Goal: Task Accomplishment & Management: Use online tool/utility

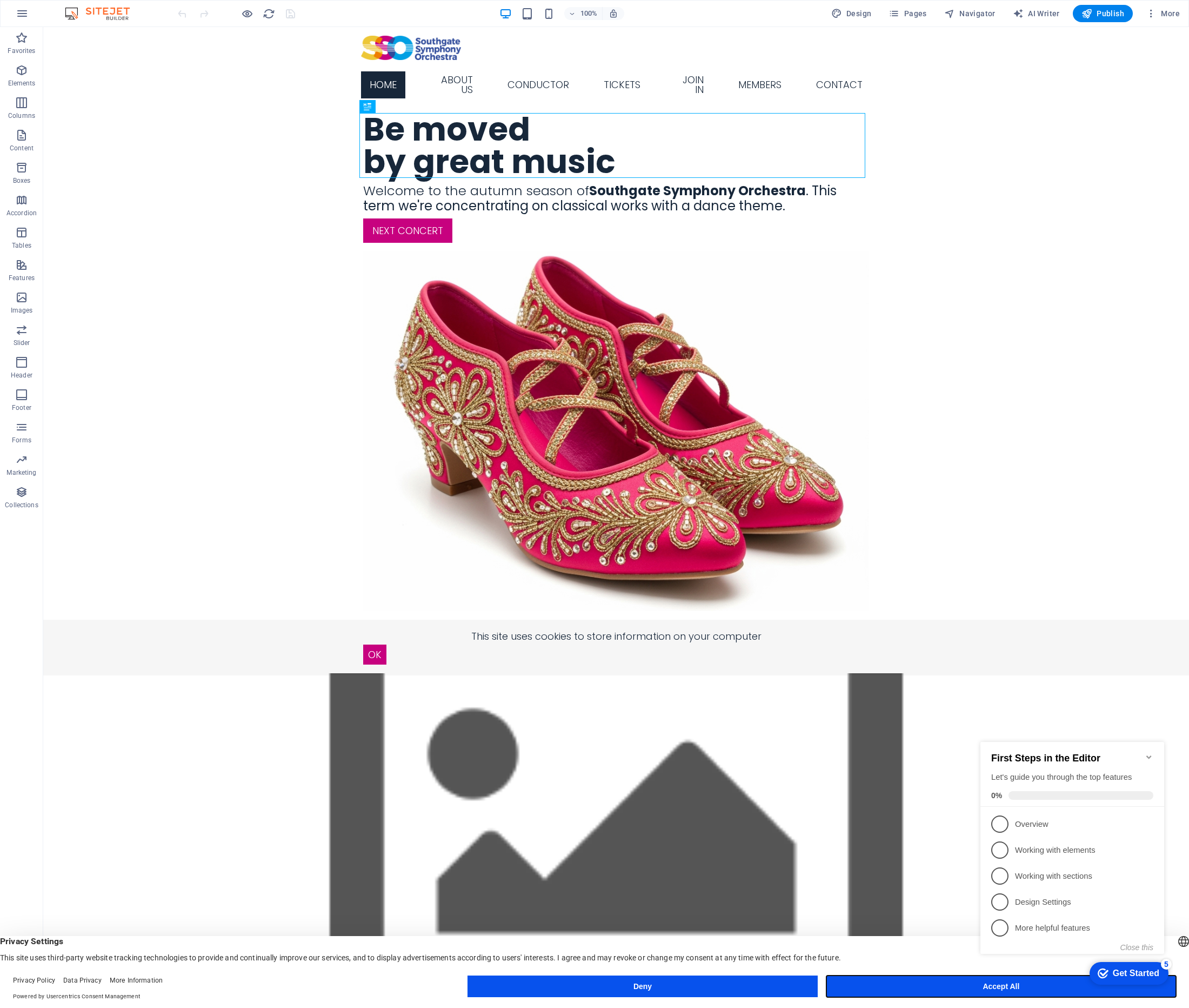
click at [966, 985] on button "Accept All" at bounding box center [1001, 986] width 350 height 22
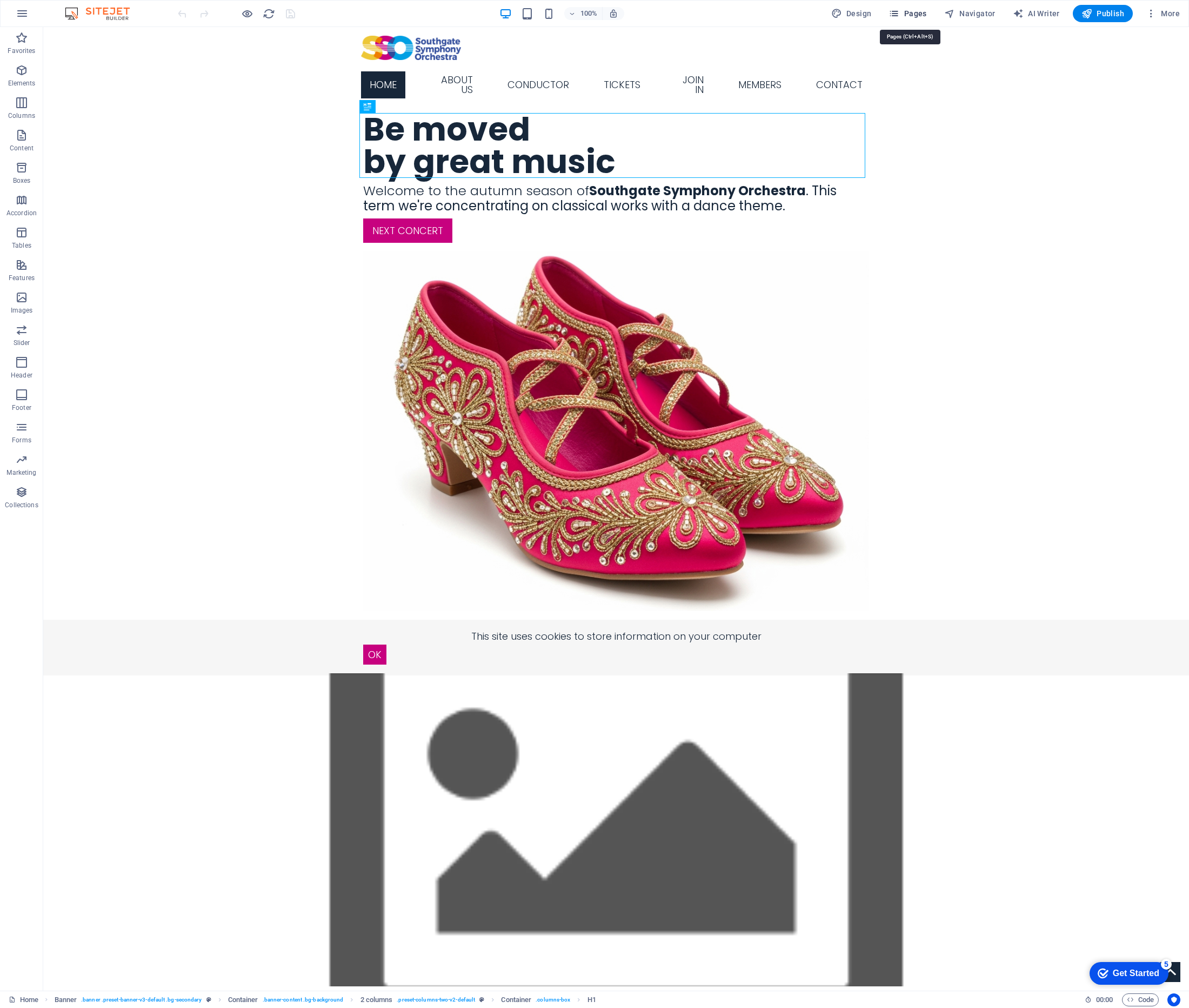
click at [913, 13] on span "Pages" at bounding box center [907, 12] width 37 height 11
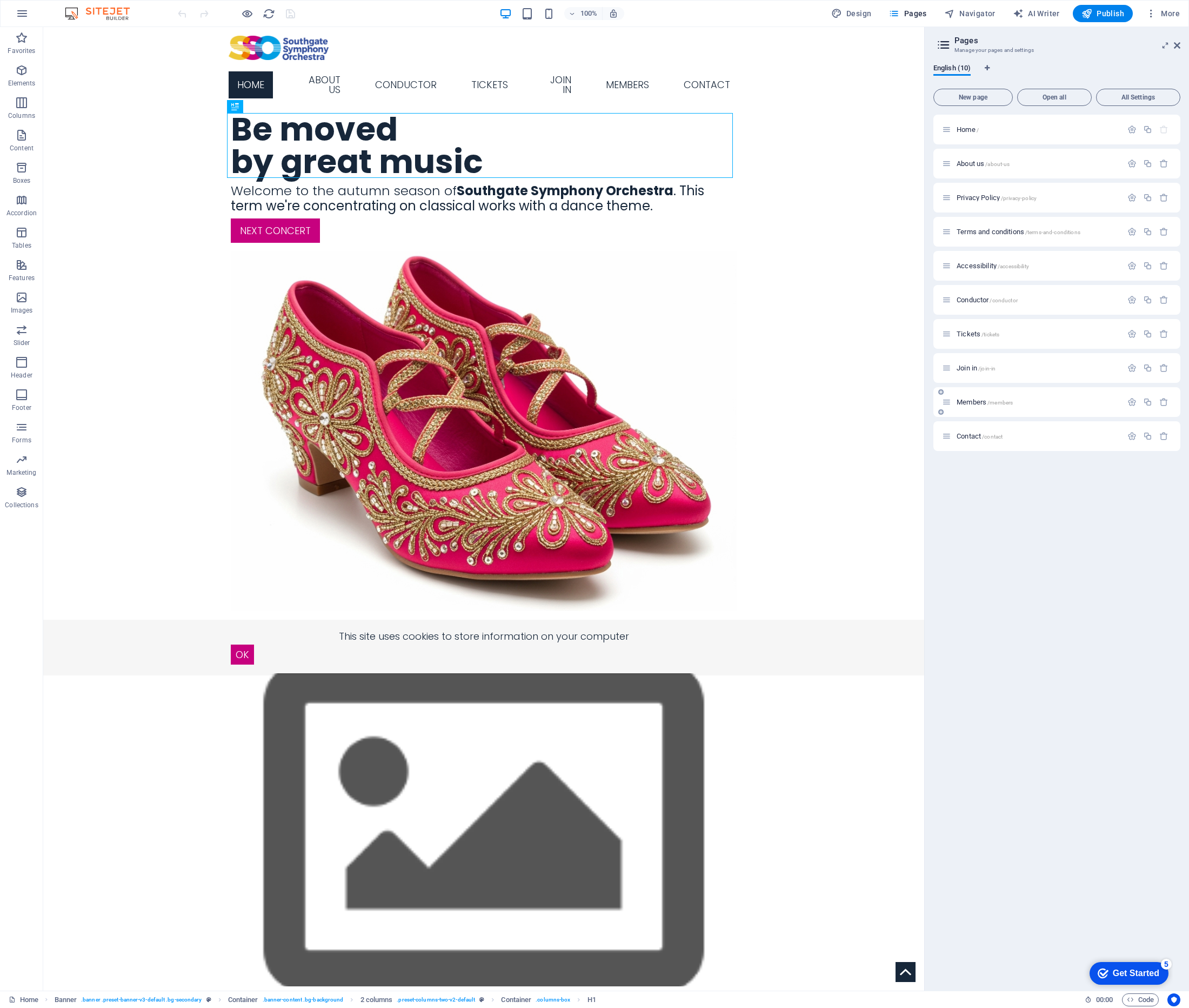
click at [968, 402] on span "Members /members" at bounding box center [985, 401] width 57 height 8
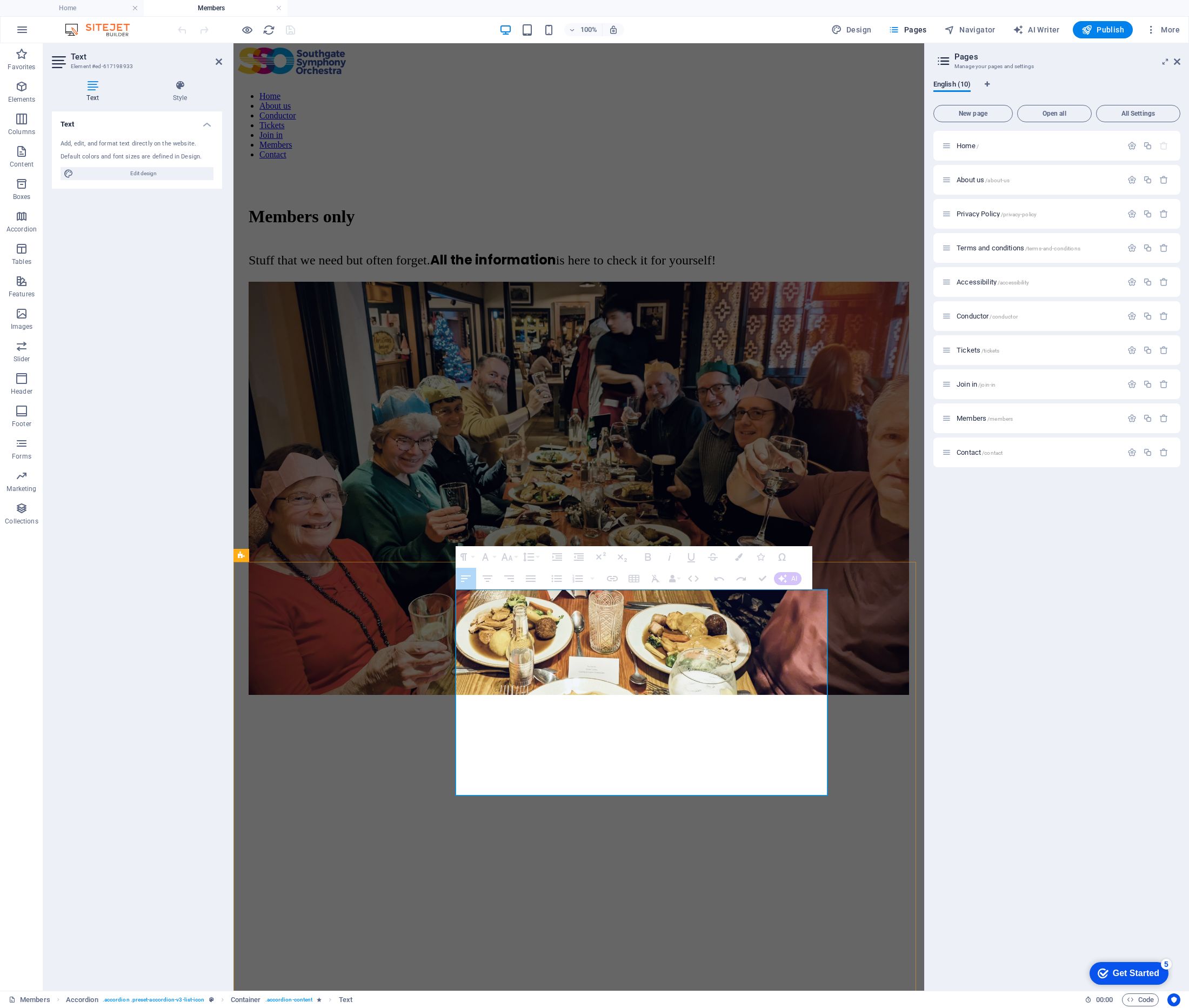
drag, startPoint x: 733, startPoint y: 669, endPoint x: 706, endPoint y: 670, distance: 27.0
drag, startPoint x: 730, startPoint y: 670, endPoint x: 703, endPoint y: 670, distance: 27.0
copy span "June"
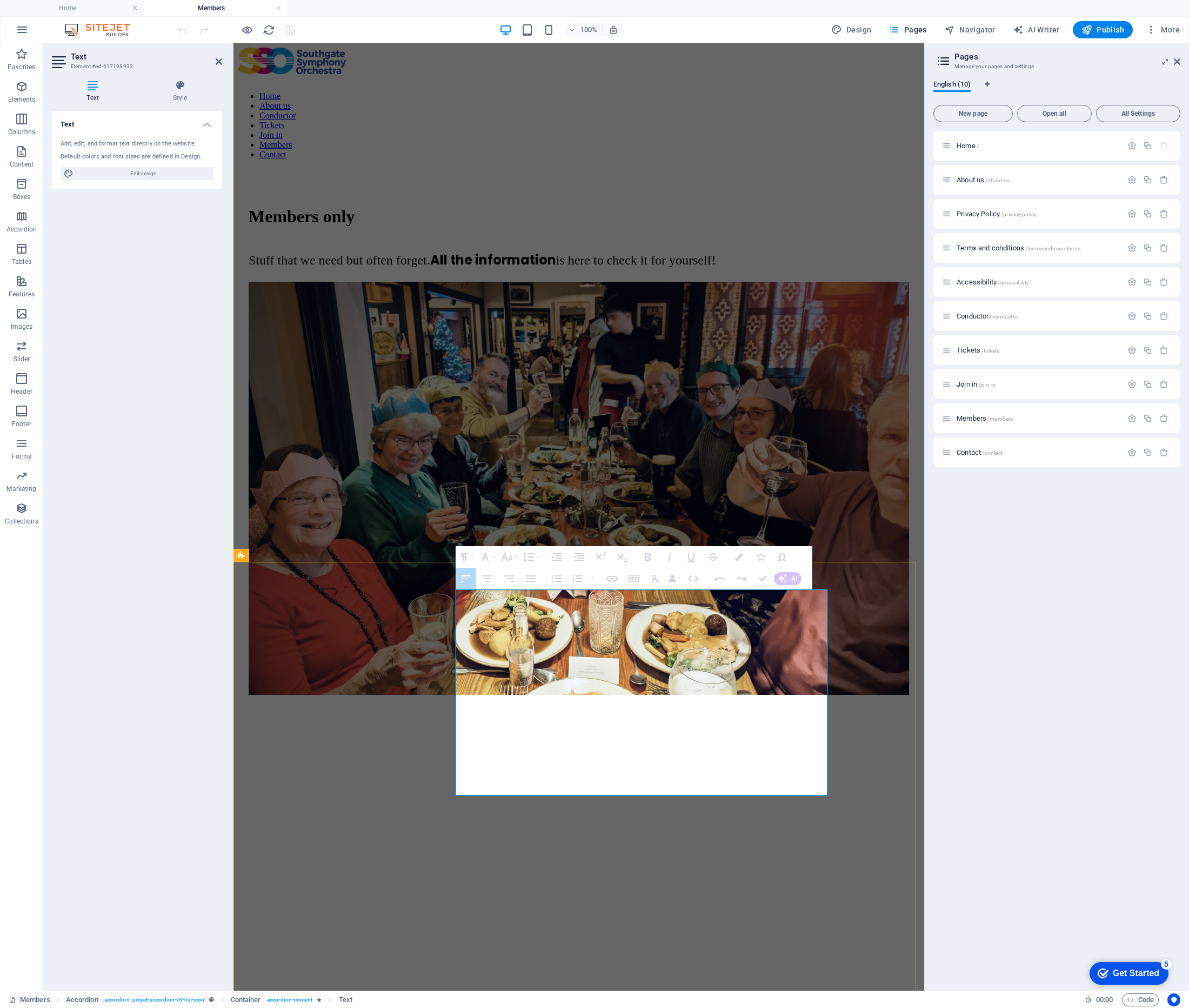
drag, startPoint x: 726, startPoint y: 695, endPoint x: 700, endPoint y: 696, distance: 26.0
drag, startPoint x: 700, startPoint y: 696, endPoint x: 694, endPoint y: 696, distance: 6.0
drag, startPoint x: 720, startPoint y: 692, endPoint x: 705, endPoint y: 694, distance: 15.1
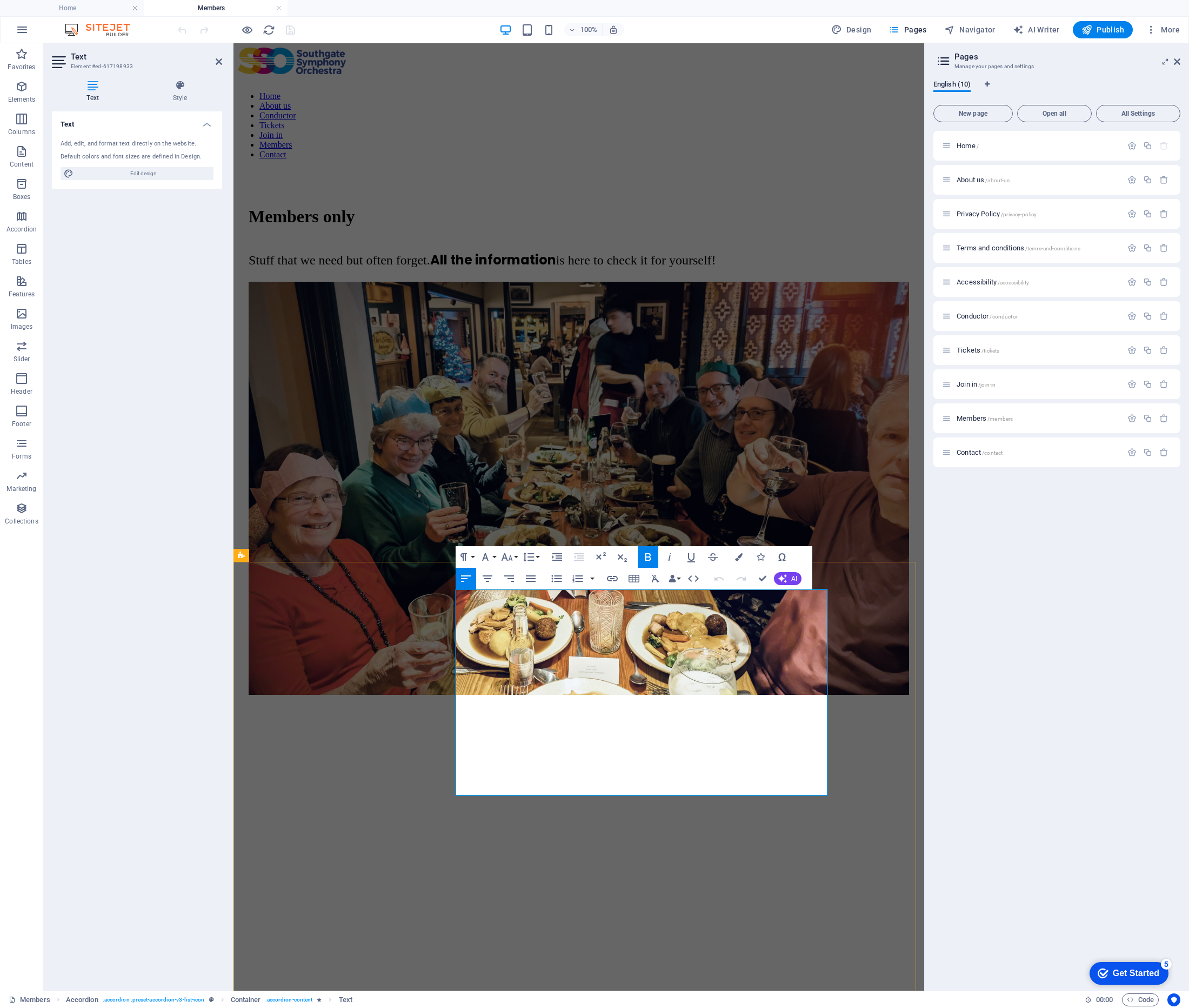
drag, startPoint x: 729, startPoint y: 693, endPoint x: 720, endPoint y: 695, distance: 9.2
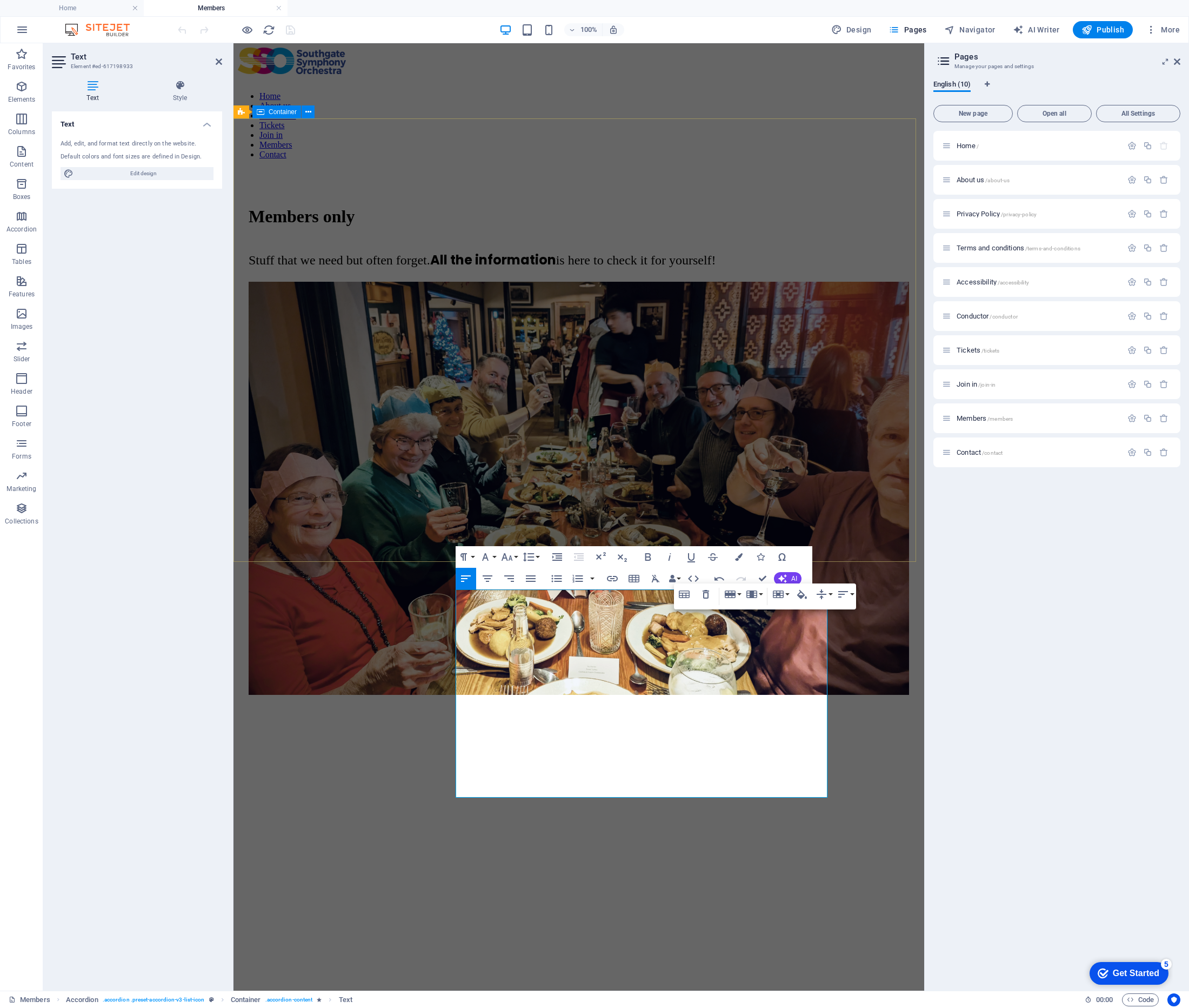
click at [890, 440] on div "Members only Stuff that we need but often forget. All the information is here t…" at bounding box center [579, 446] width 682 height 556
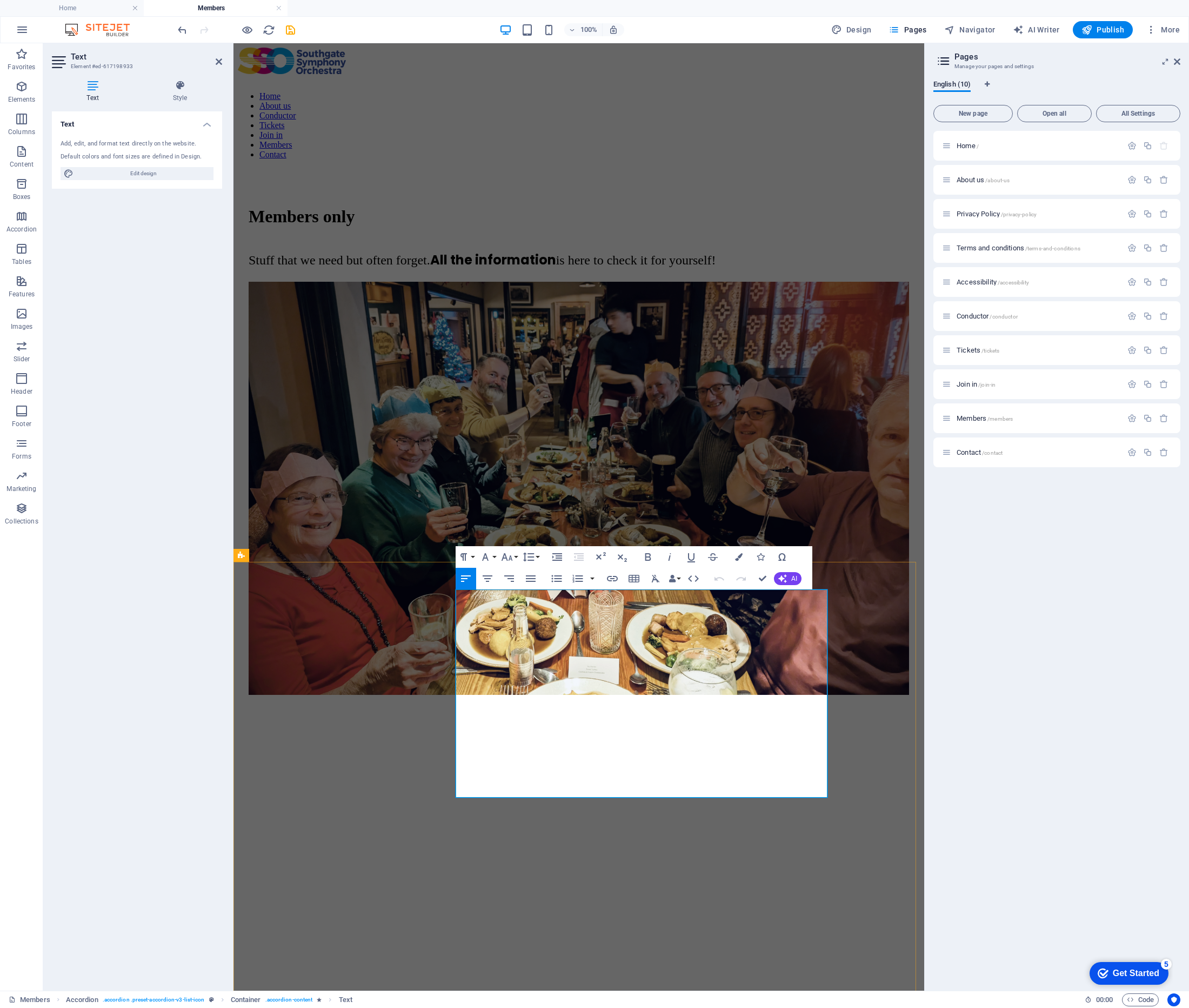
click at [906, 539] on div "Members only Stuff that we need but often forget. All the information is here t…" at bounding box center [579, 446] width 682 height 556
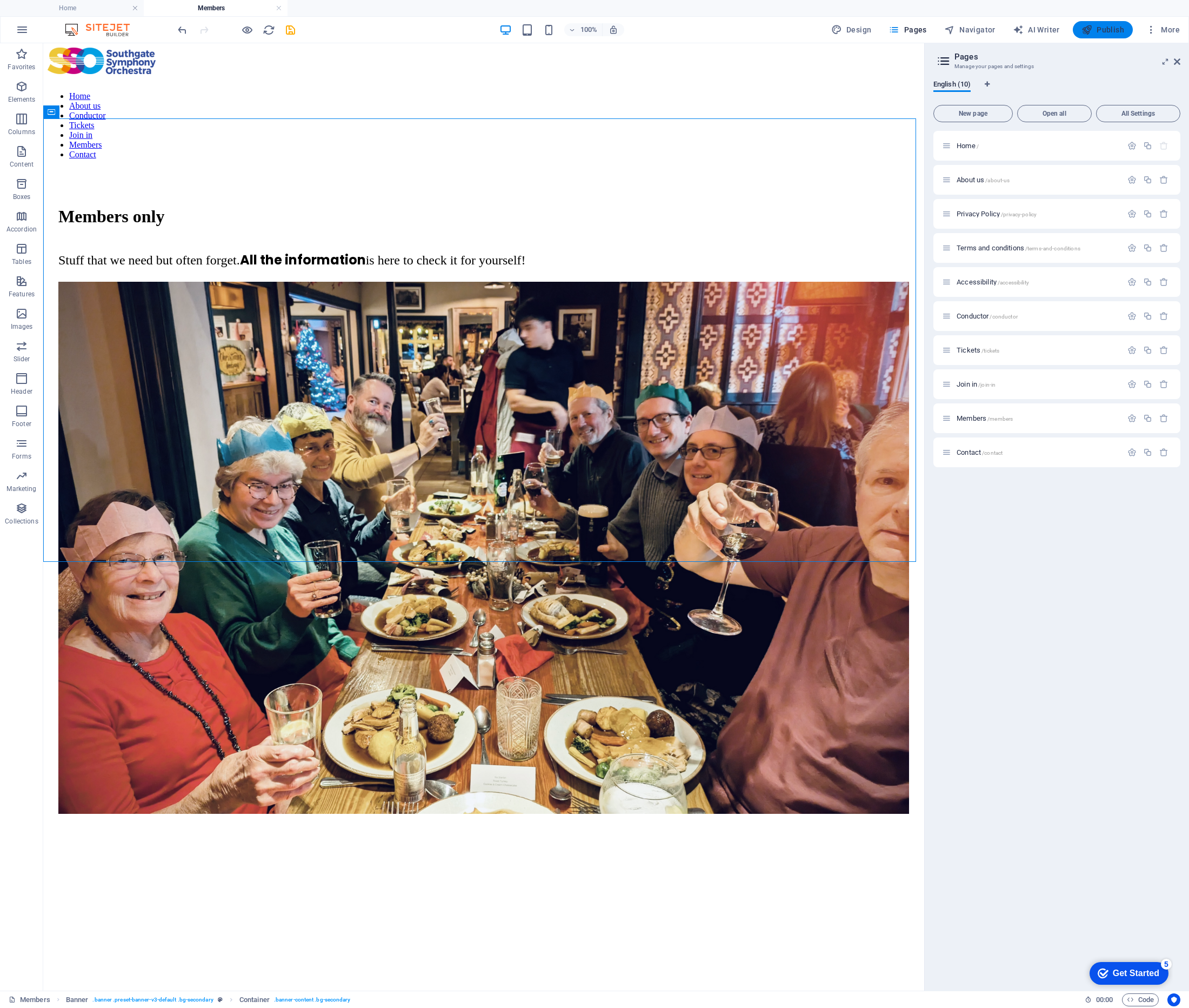
click at [1107, 29] on span "Publish" at bounding box center [1103, 29] width 43 height 11
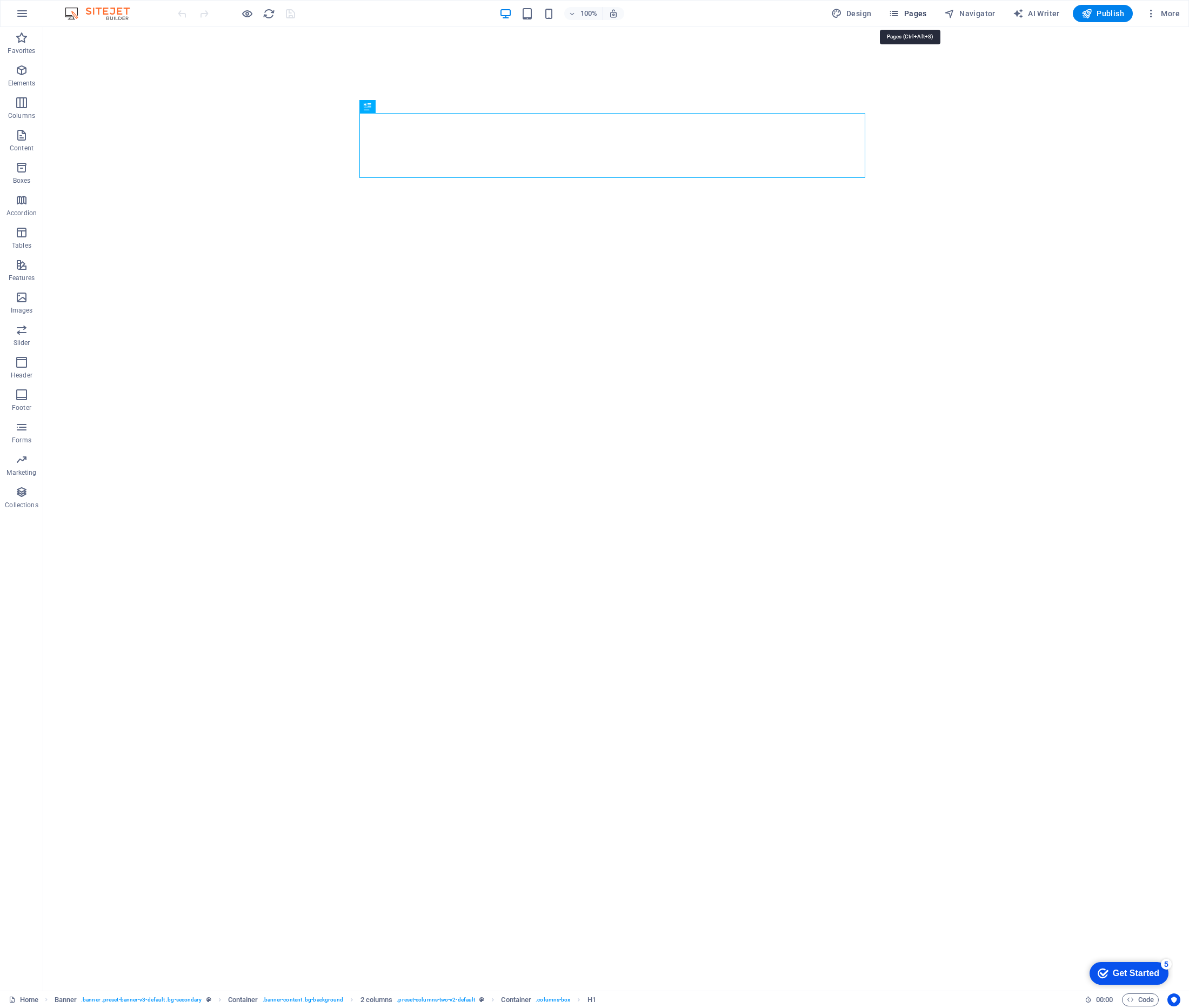
click at [918, 11] on span "Pages" at bounding box center [907, 12] width 37 height 11
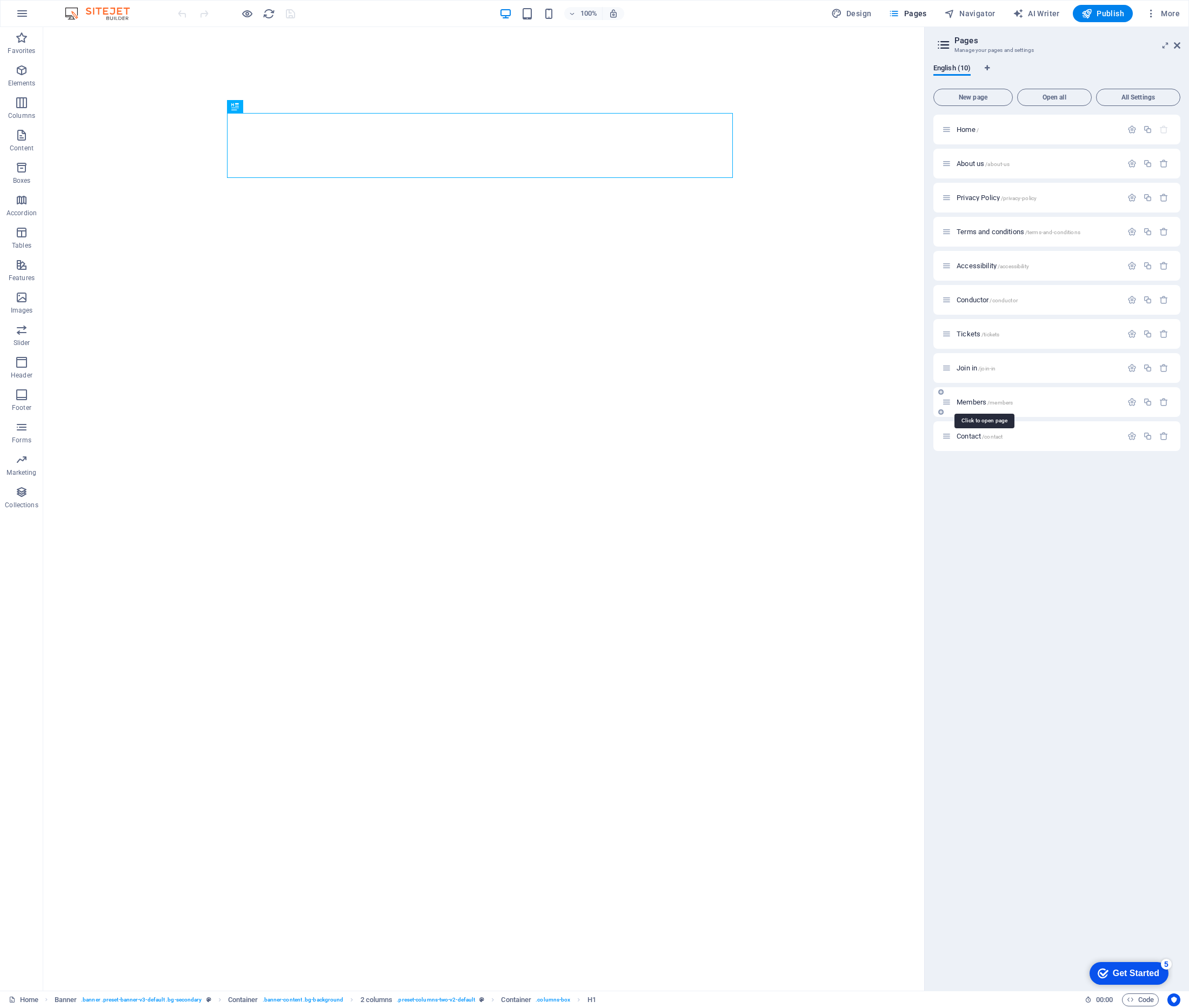
click at [982, 401] on span "Members /members" at bounding box center [985, 401] width 57 height 8
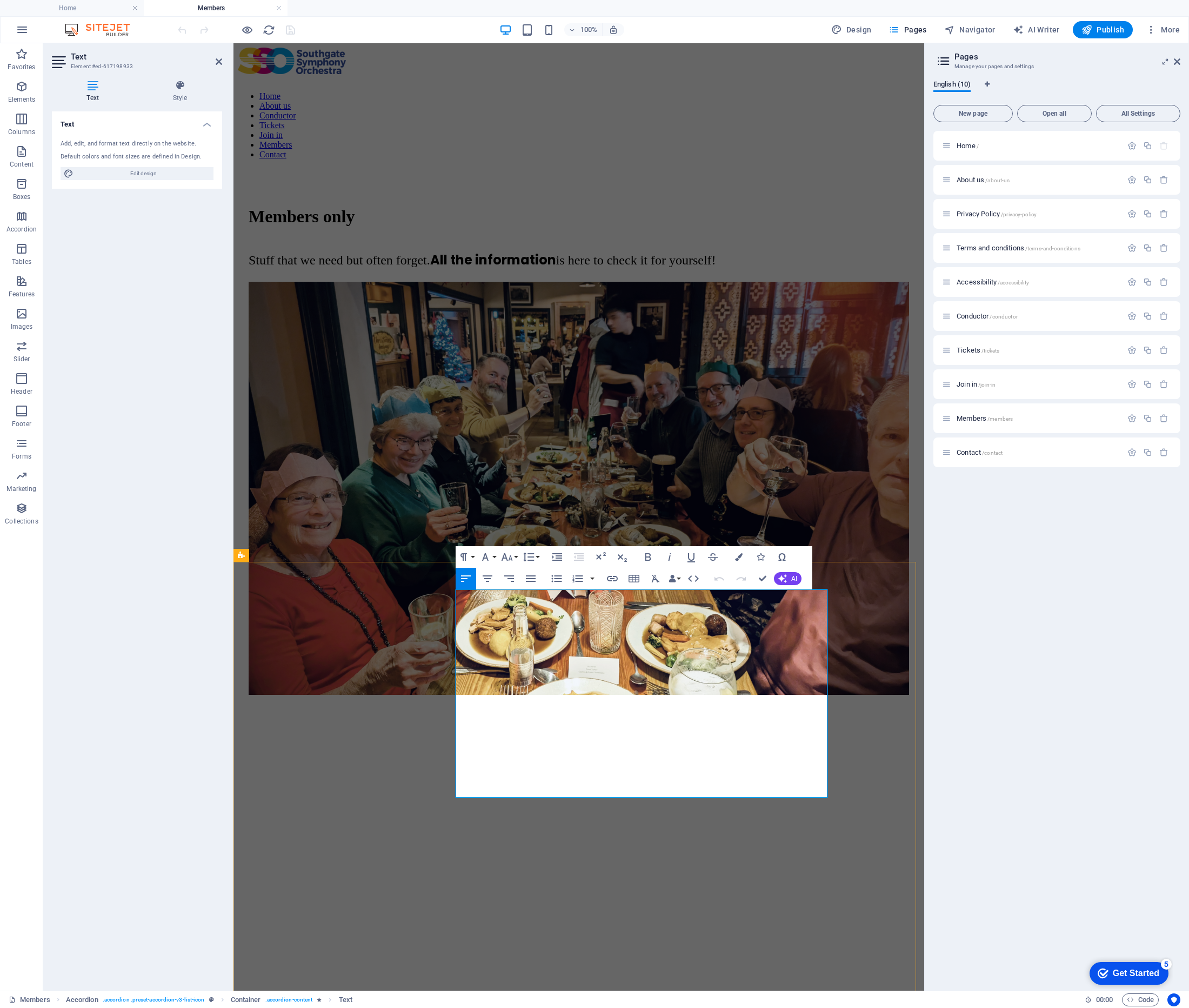
copy div "1"
drag, startPoint x: 713, startPoint y: 708, endPoint x: 706, endPoint y: 709, distance: 7.1
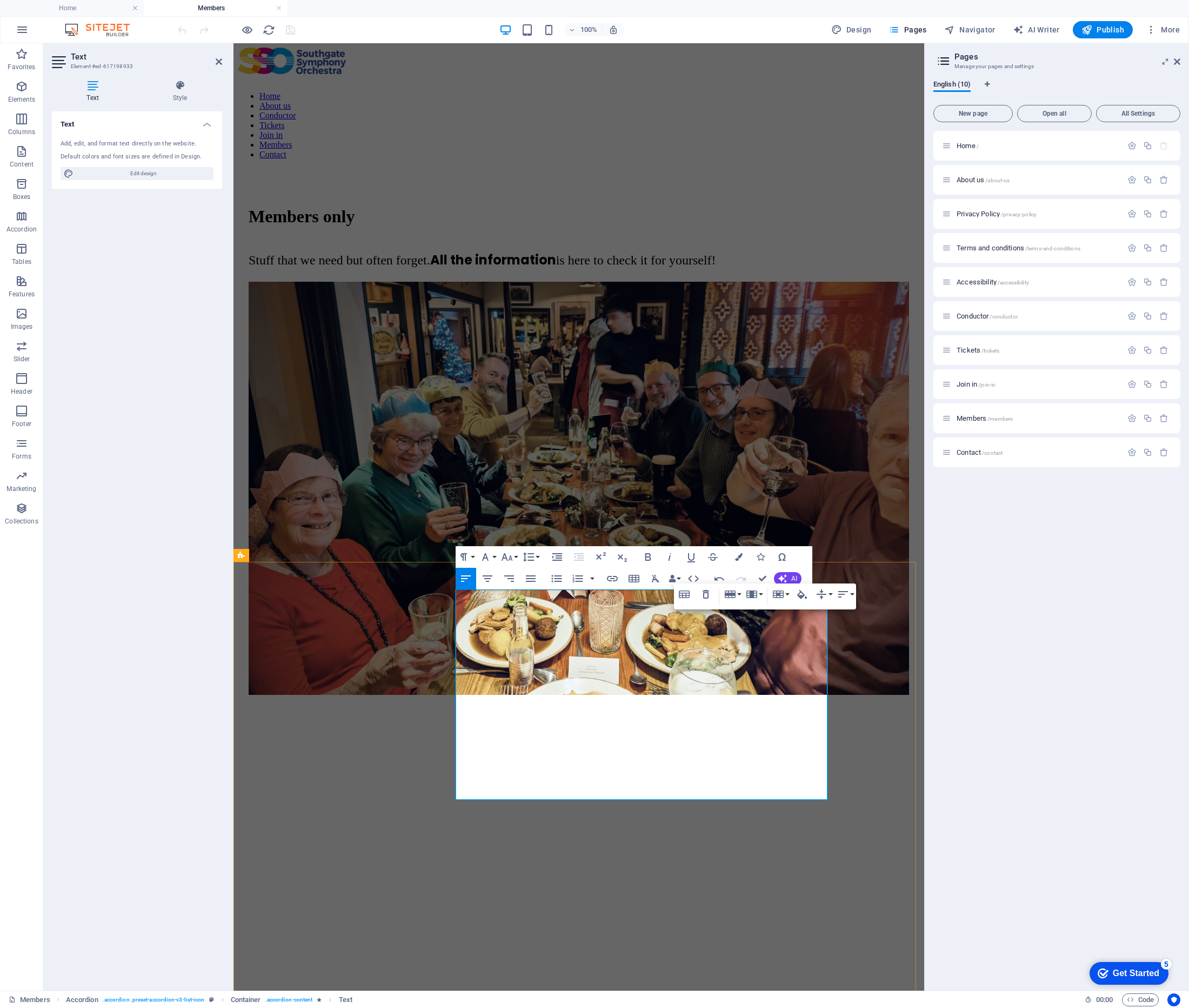
drag, startPoint x: 730, startPoint y: 677, endPoint x: 722, endPoint y: 678, distance: 8.1
drag, startPoint x: 731, startPoint y: 679, endPoint x: 707, endPoint y: 680, distance: 24.0
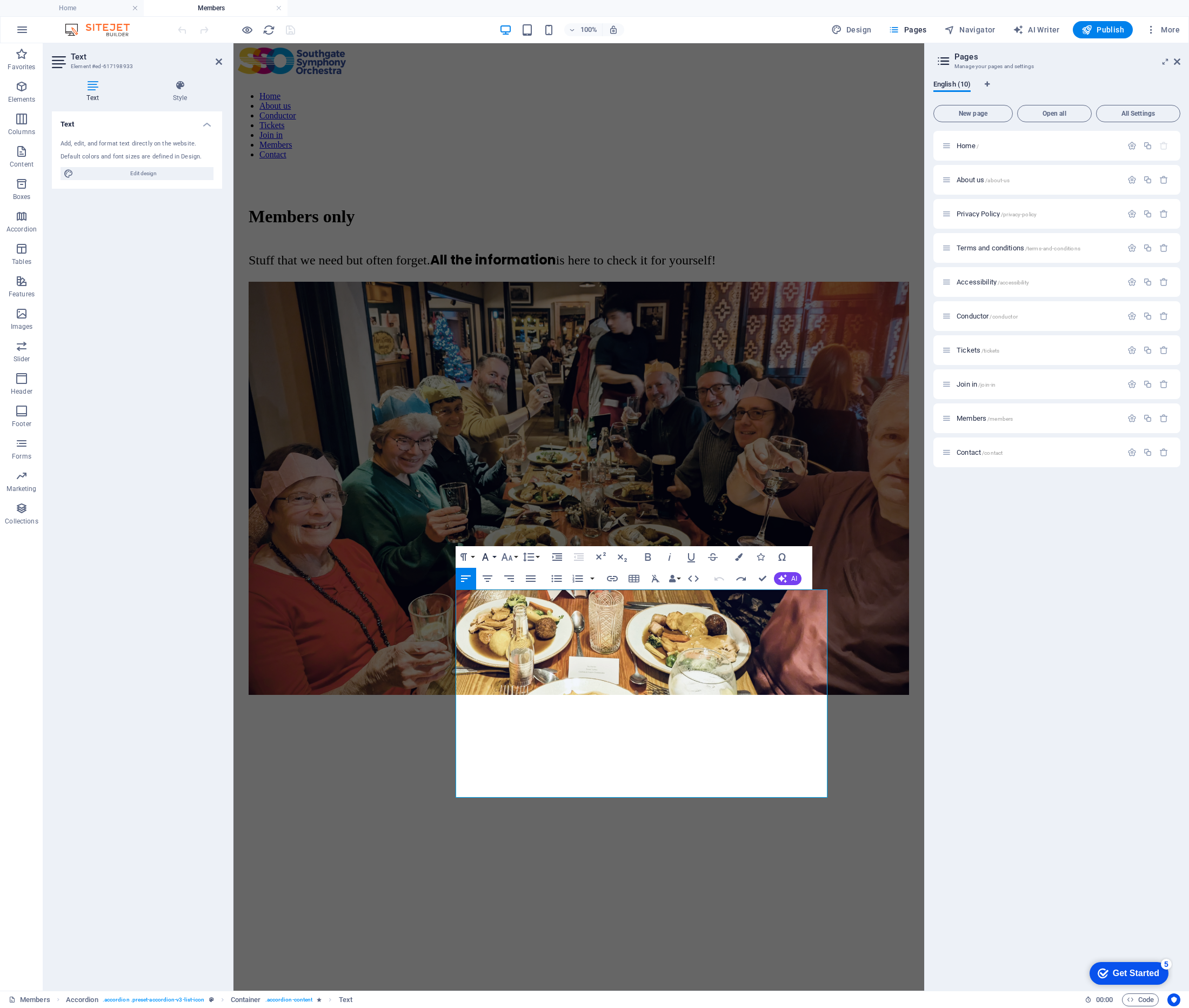
click at [494, 556] on button "Font Family" at bounding box center [487, 557] width 20 height 22
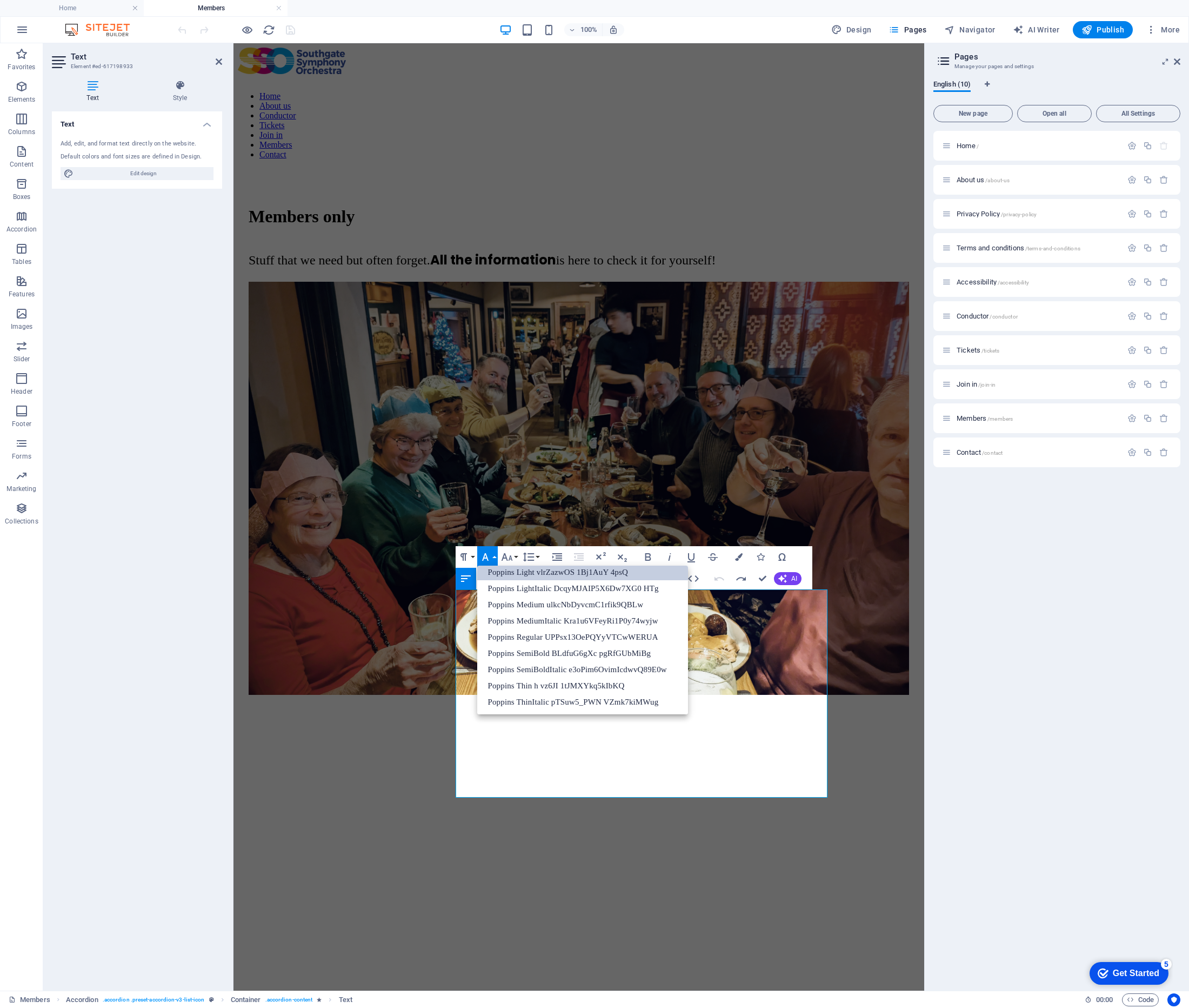
scroll to position [265, 0]
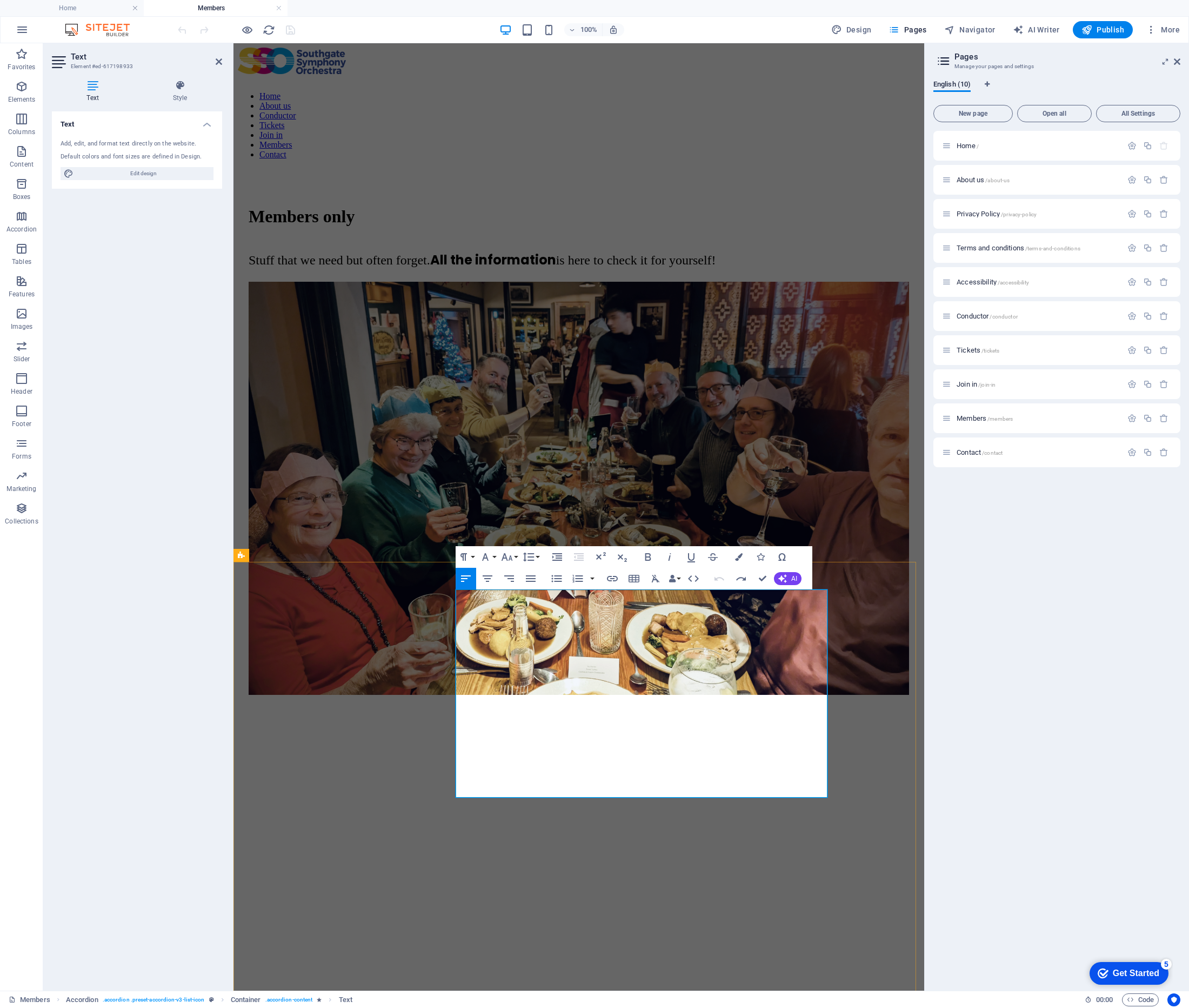
drag, startPoint x: 714, startPoint y: 704, endPoint x: 706, endPoint y: 704, distance: 8.0
click at [493, 558] on button "Font Family" at bounding box center [487, 557] width 20 height 22
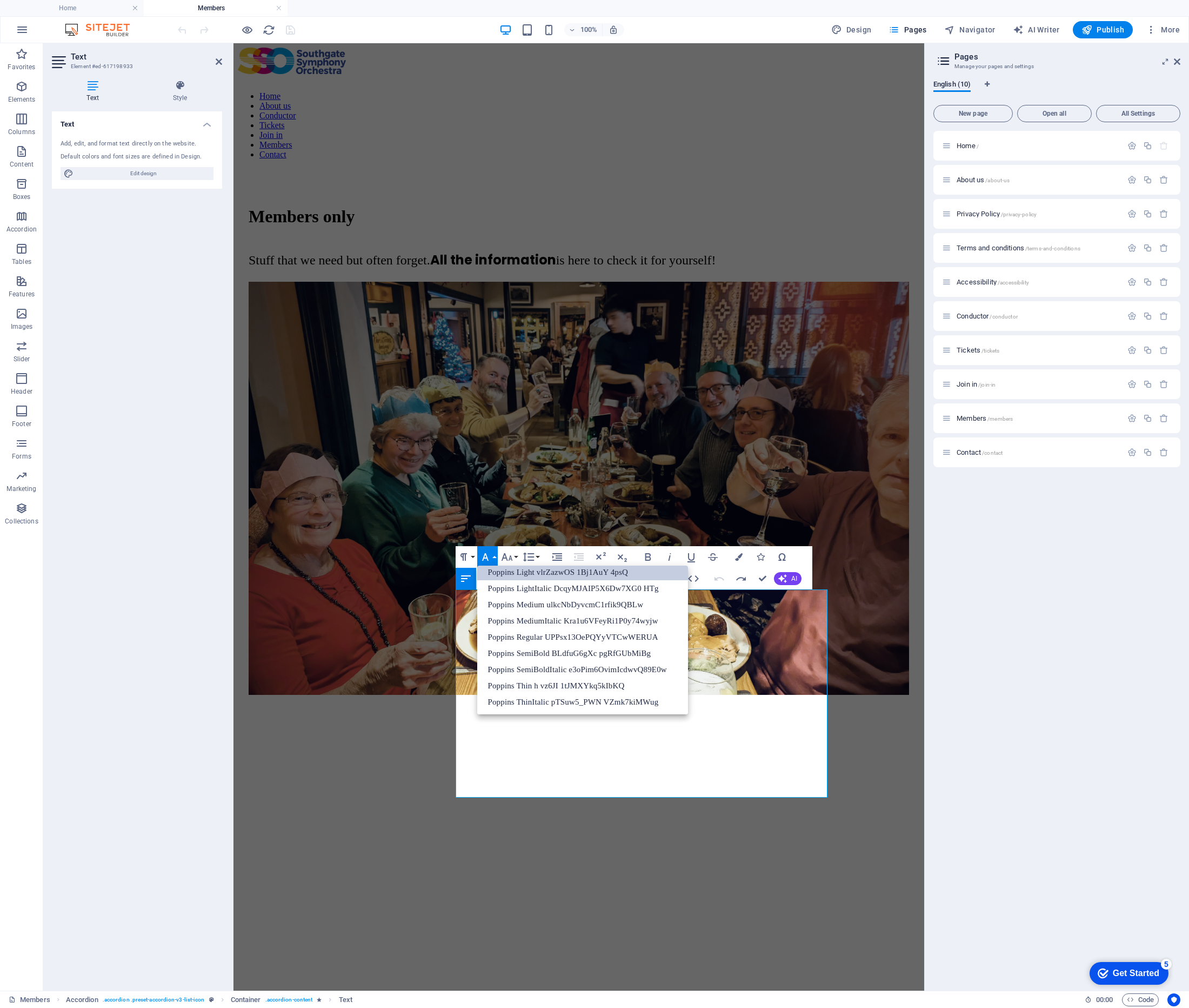
click at [500, 569] on link "Poppins Light vlrZazwOS 1Bj1AuY 4psQ" at bounding box center [583, 572] width 212 height 16
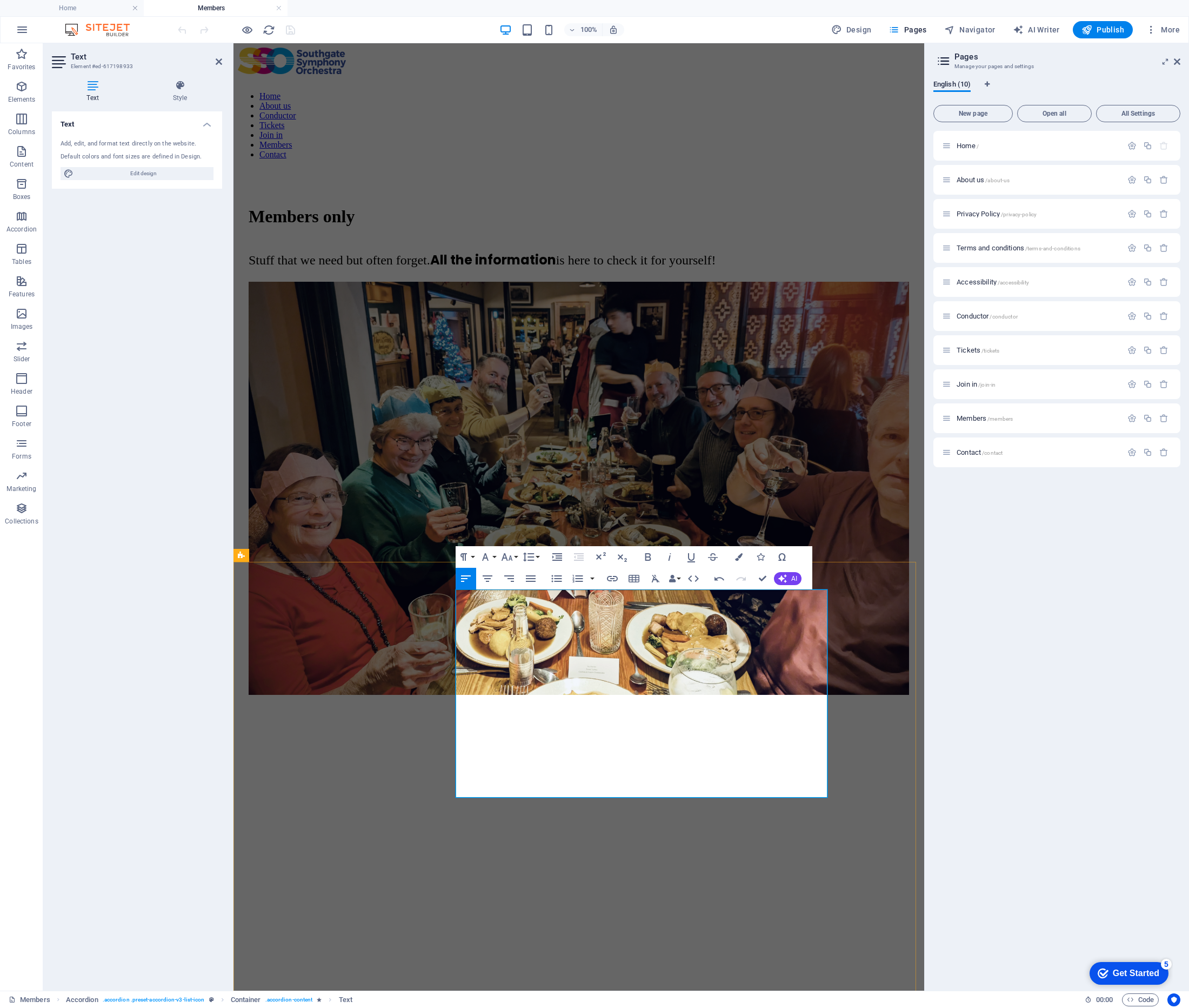
drag, startPoint x: 726, startPoint y: 695, endPoint x: 706, endPoint y: 696, distance: 20.0
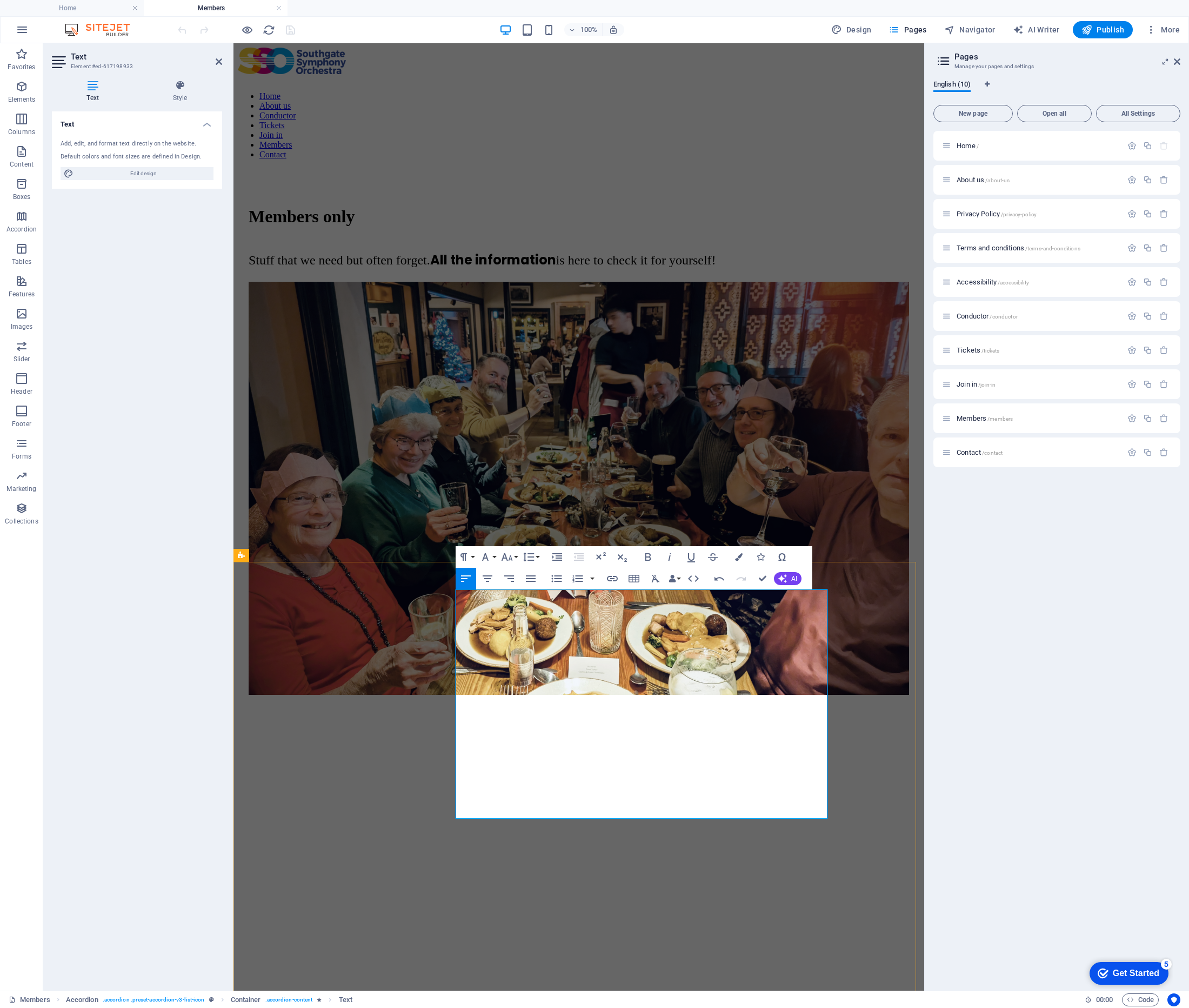
drag, startPoint x: 710, startPoint y: 712, endPoint x: 717, endPoint y: 726, distance: 15.7
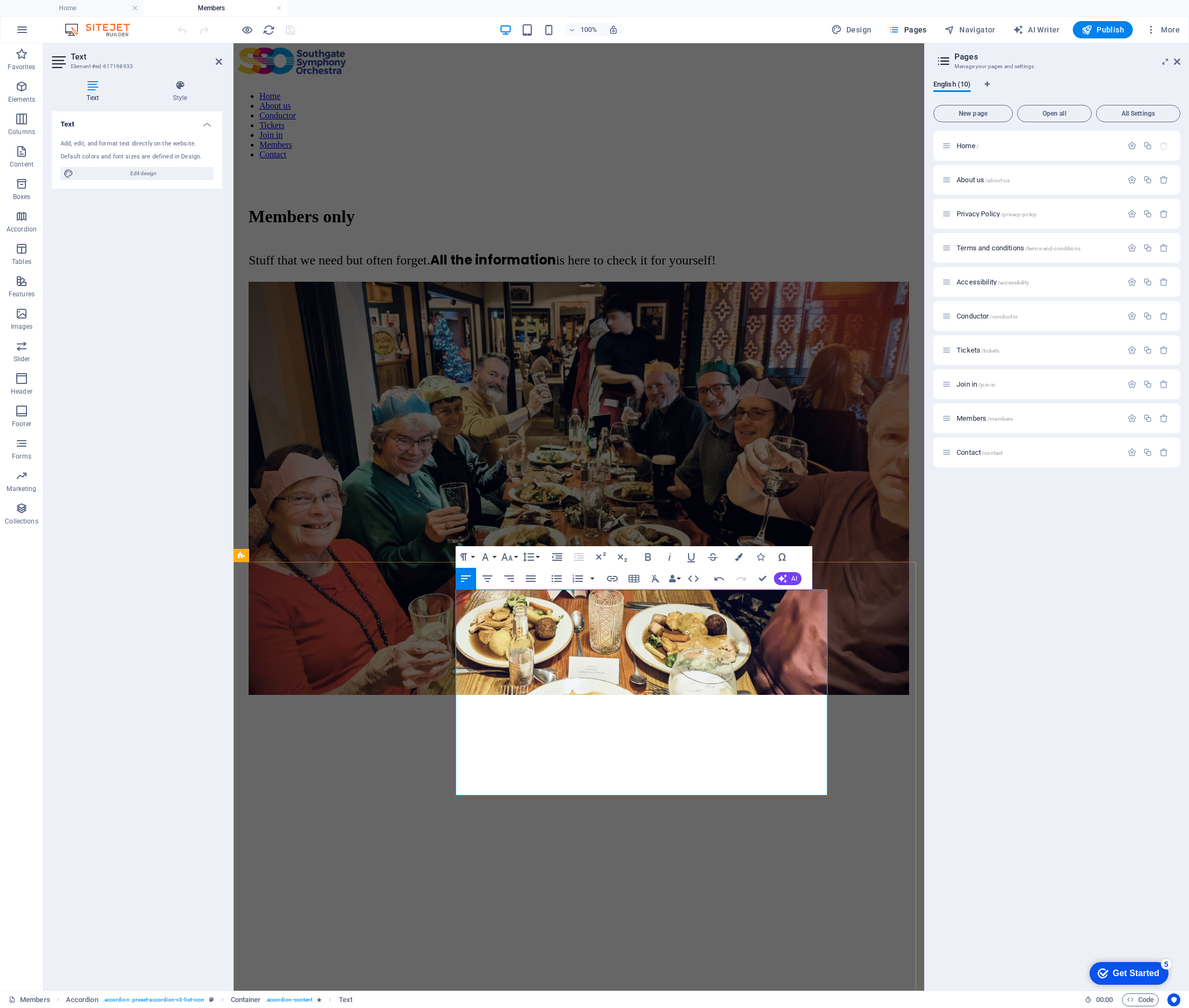
drag, startPoint x: 726, startPoint y: 669, endPoint x: 712, endPoint y: 671, distance: 14.1
click at [495, 558] on button "Font Family" at bounding box center [487, 557] width 20 height 22
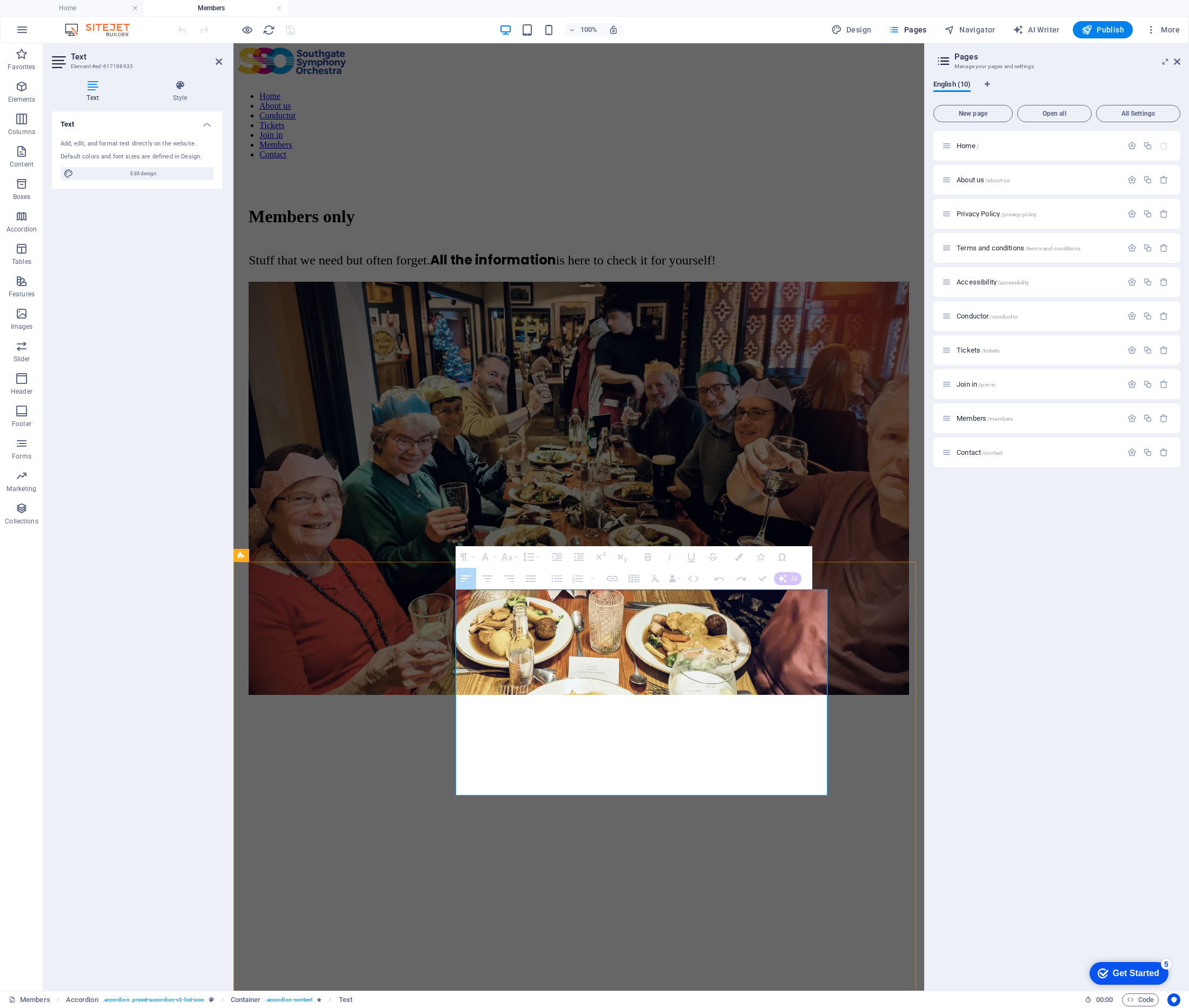
drag, startPoint x: 727, startPoint y: 692, endPoint x: 705, endPoint y: 691, distance: 22.0
drag, startPoint x: 730, startPoint y: 695, endPoint x: 706, endPoint y: 692, distance: 24.2
click at [494, 556] on button "Font Family" at bounding box center [487, 557] width 20 height 22
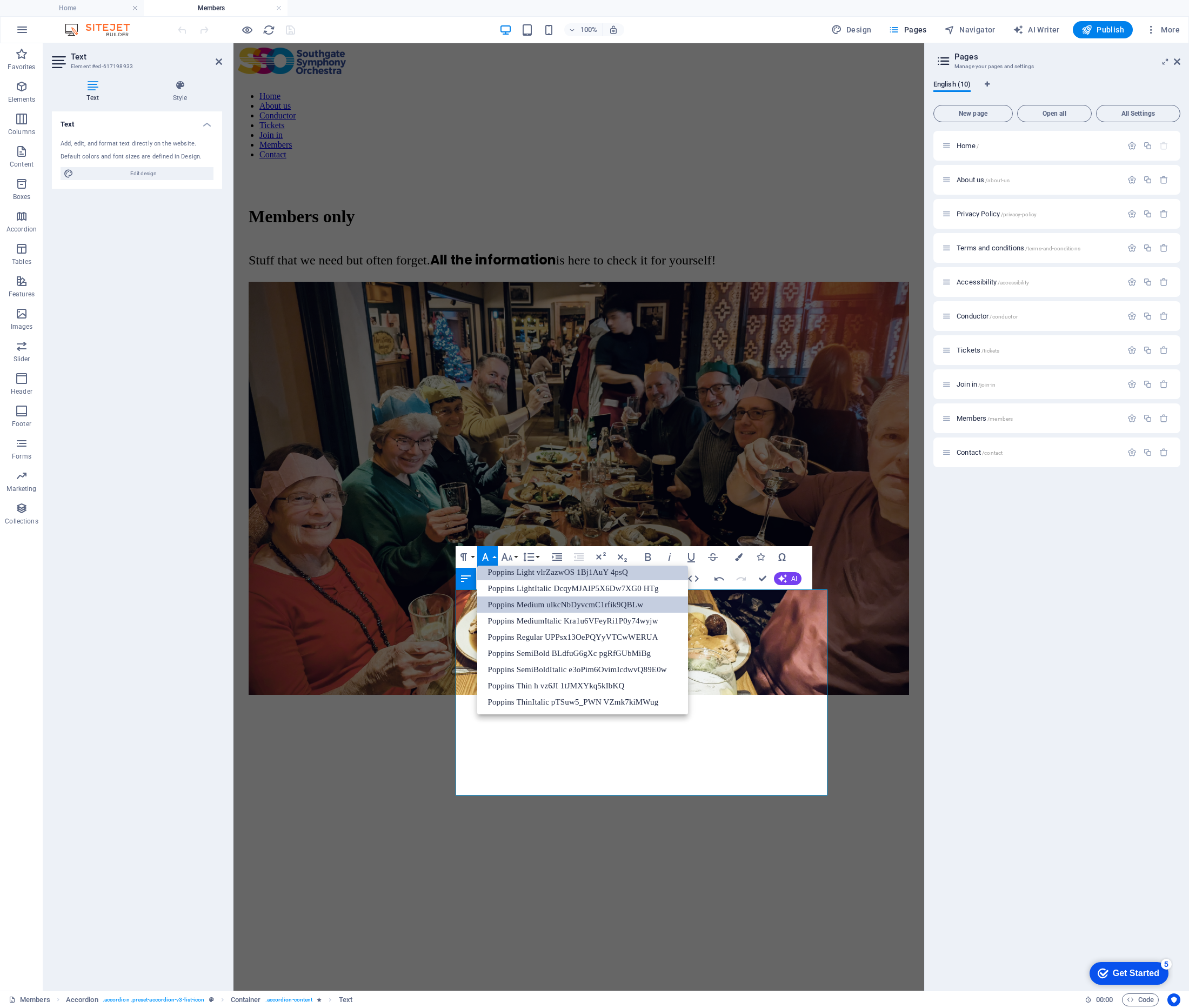
click at [519, 605] on link "Poppins Medium ulkcNbDyvcmC1rfik9QBLw" at bounding box center [583, 604] width 212 height 16
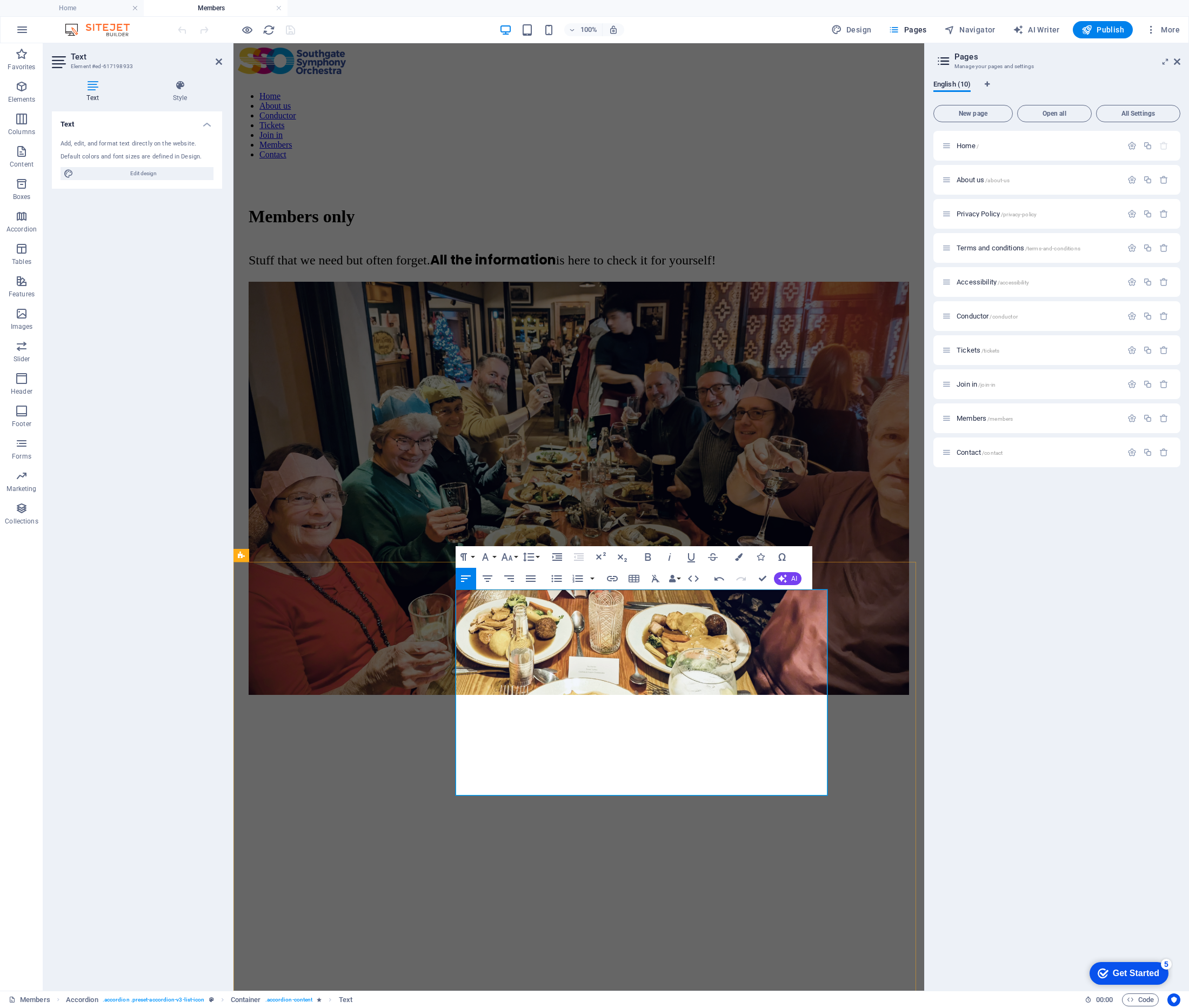
drag, startPoint x: 737, startPoint y: 670, endPoint x: 708, endPoint y: 670, distance: 29.0
click at [495, 558] on button "Font Family" at bounding box center [487, 557] width 20 height 22
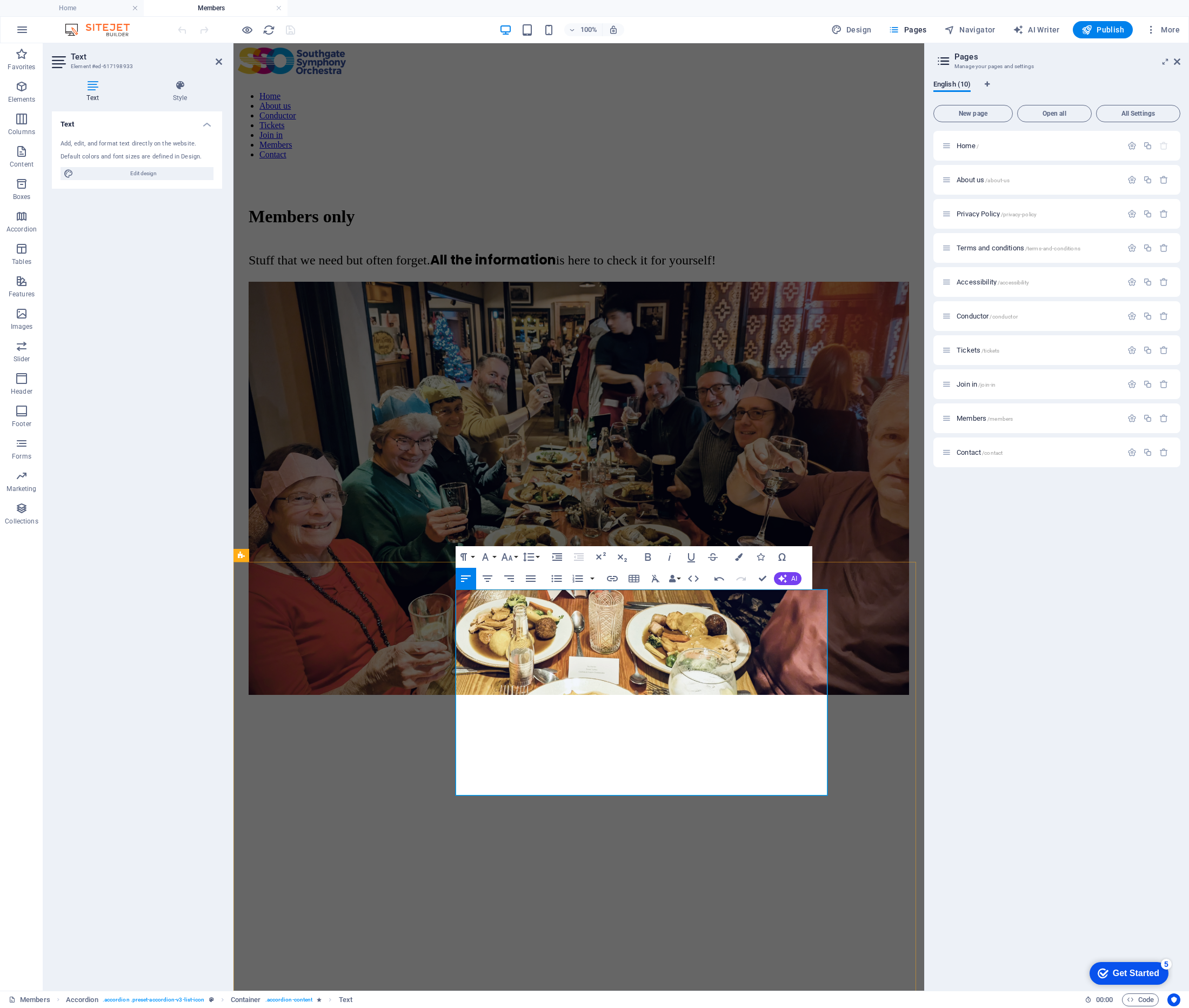
click at [493, 557] on button "Font Family" at bounding box center [487, 557] width 20 height 22
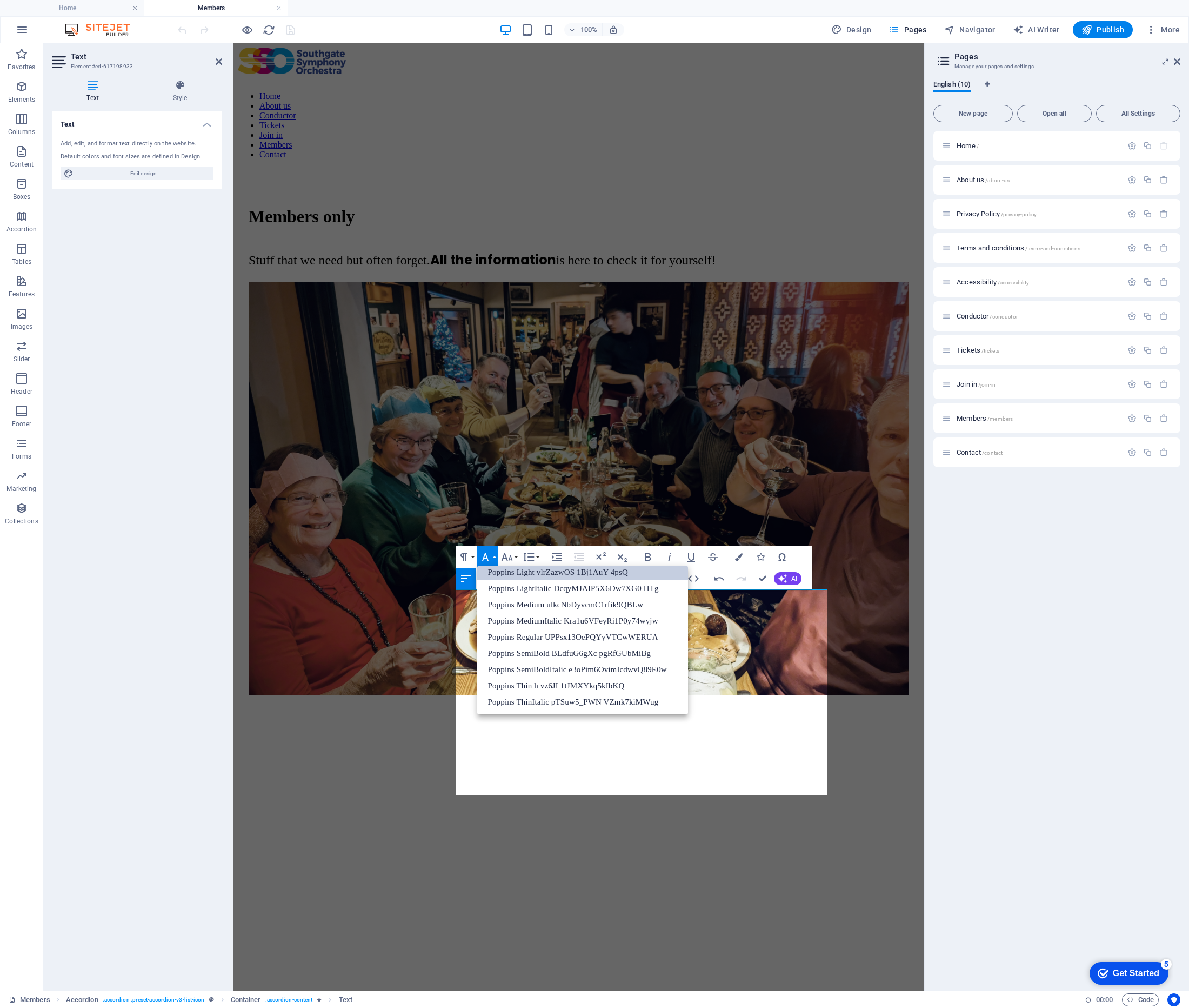
click at [493, 556] on button "Font Family" at bounding box center [487, 557] width 20 height 22
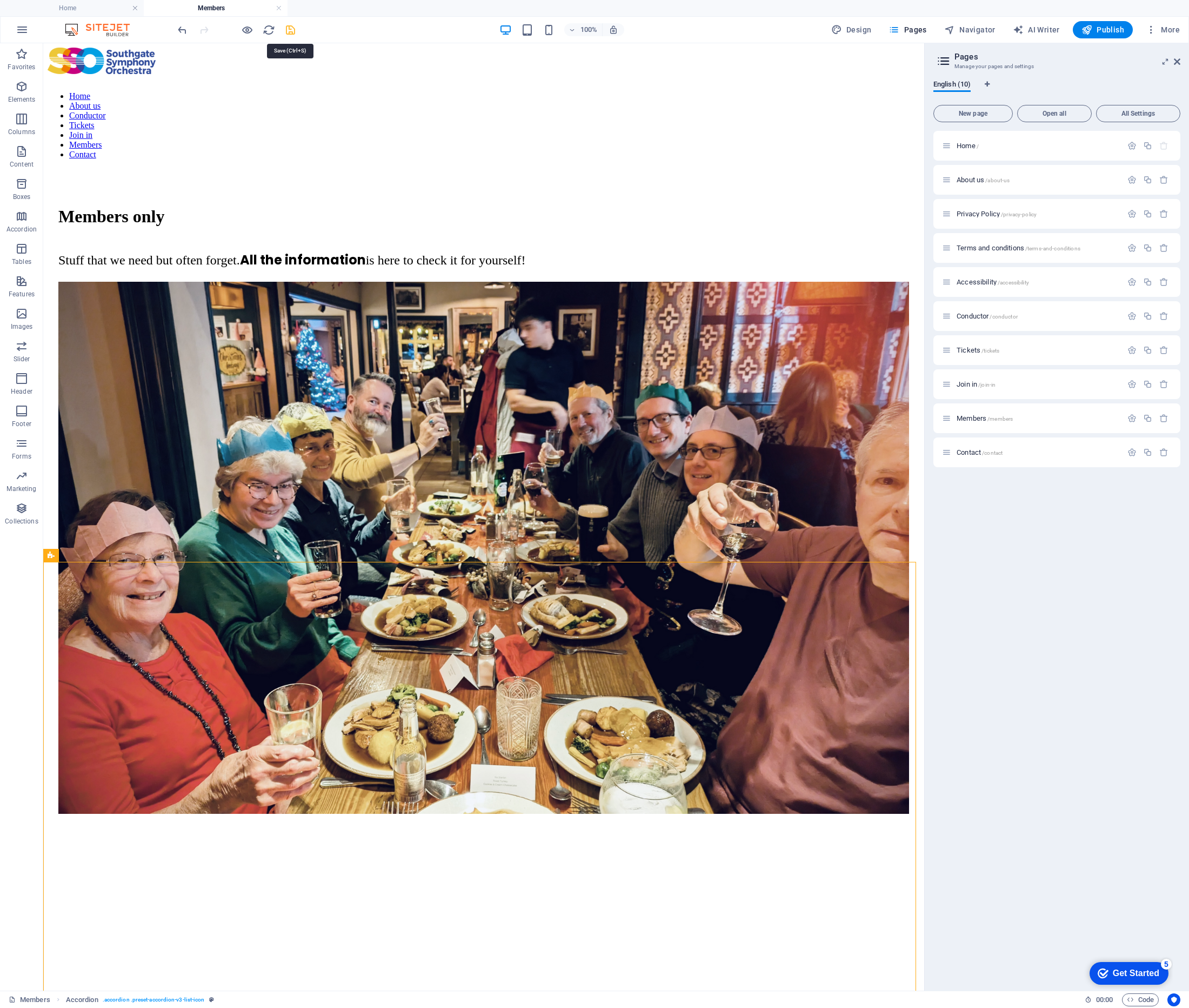
click at [290, 28] on icon "save" at bounding box center [290, 30] width 12 height 12
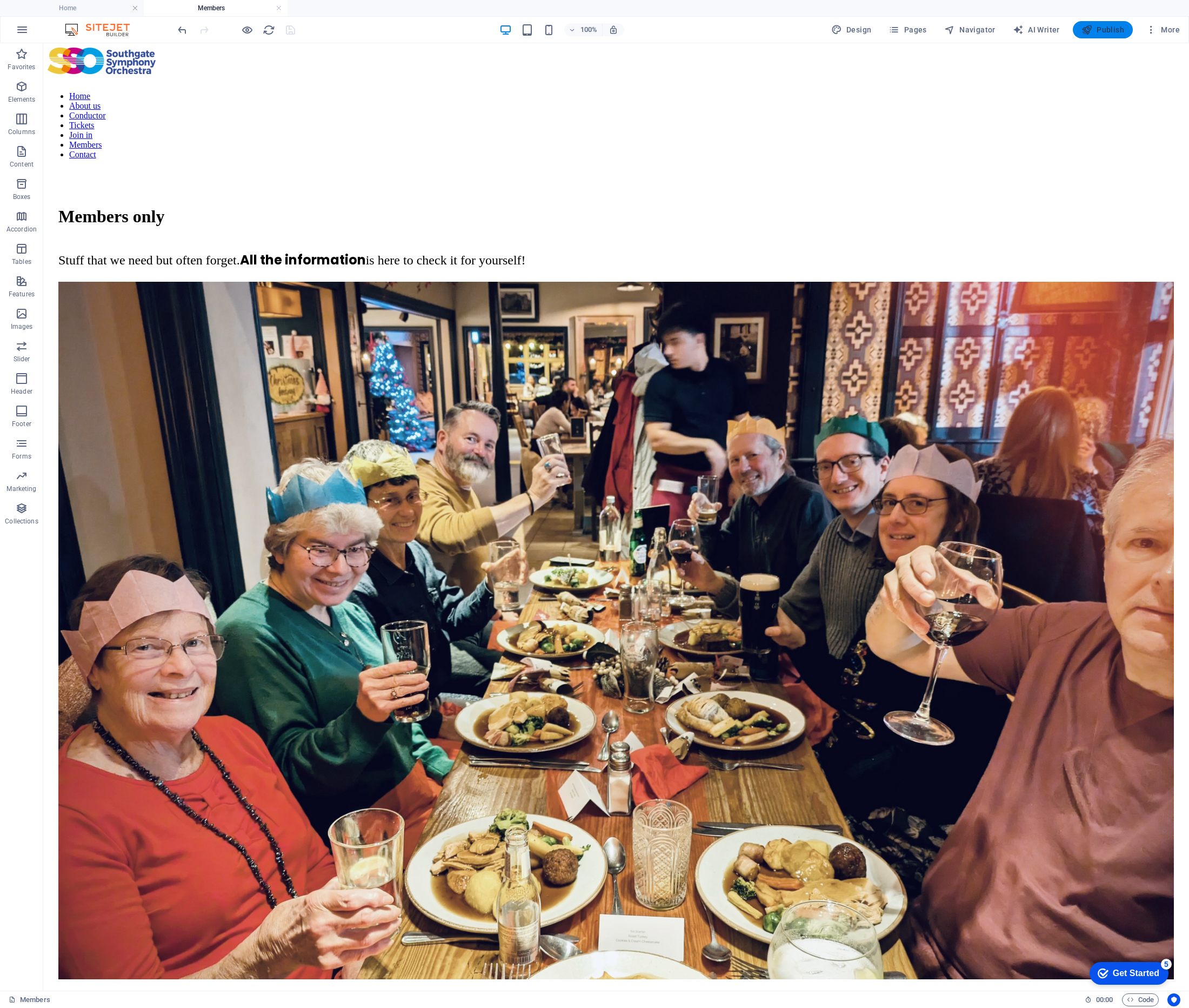
click at [1105, 32] on span "Publish" at bounding box center [1103, 29] width 43 height 11
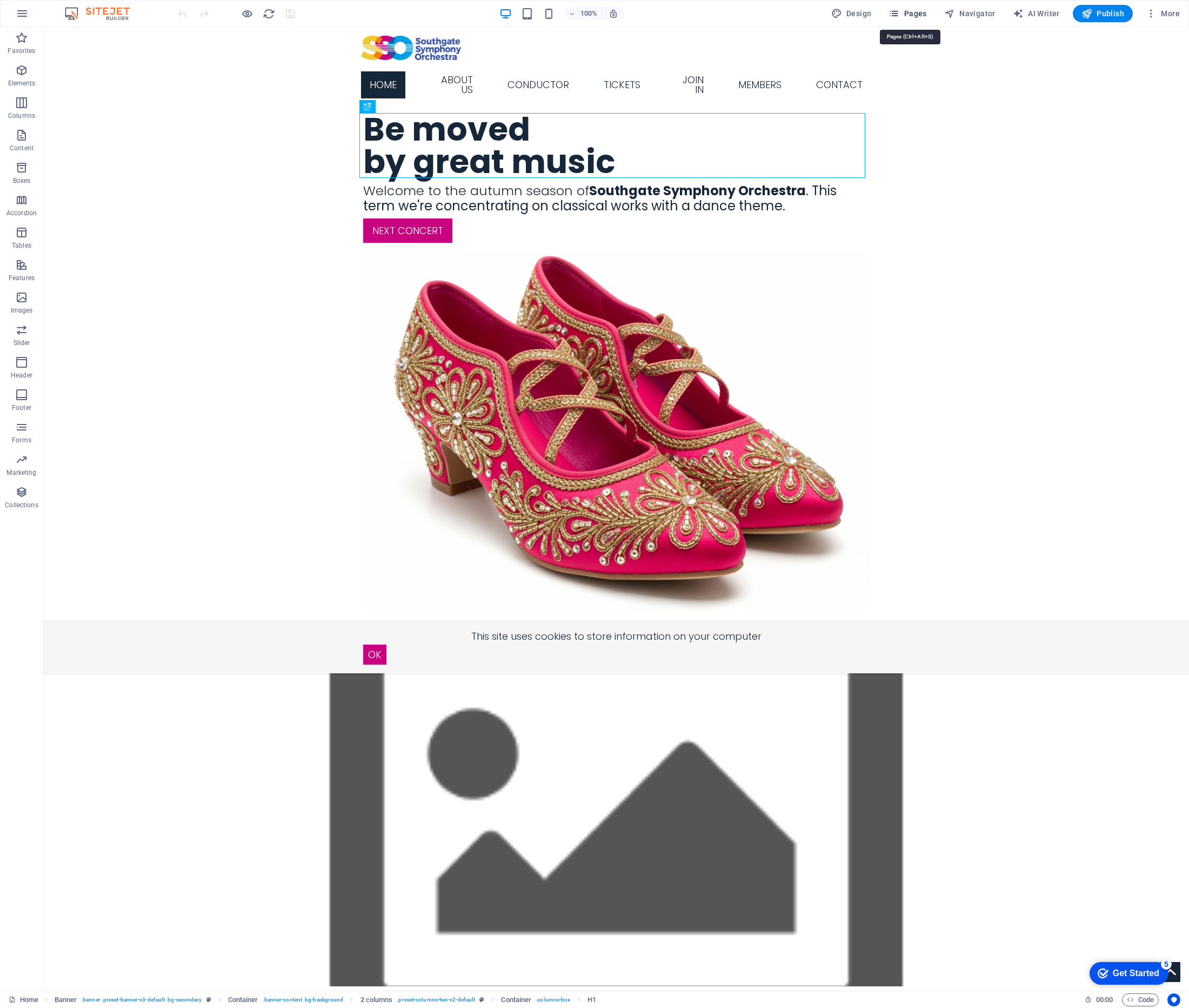
click at [919, 13] on span "Pages" at bounding box center [907, 12] width 37 height 11
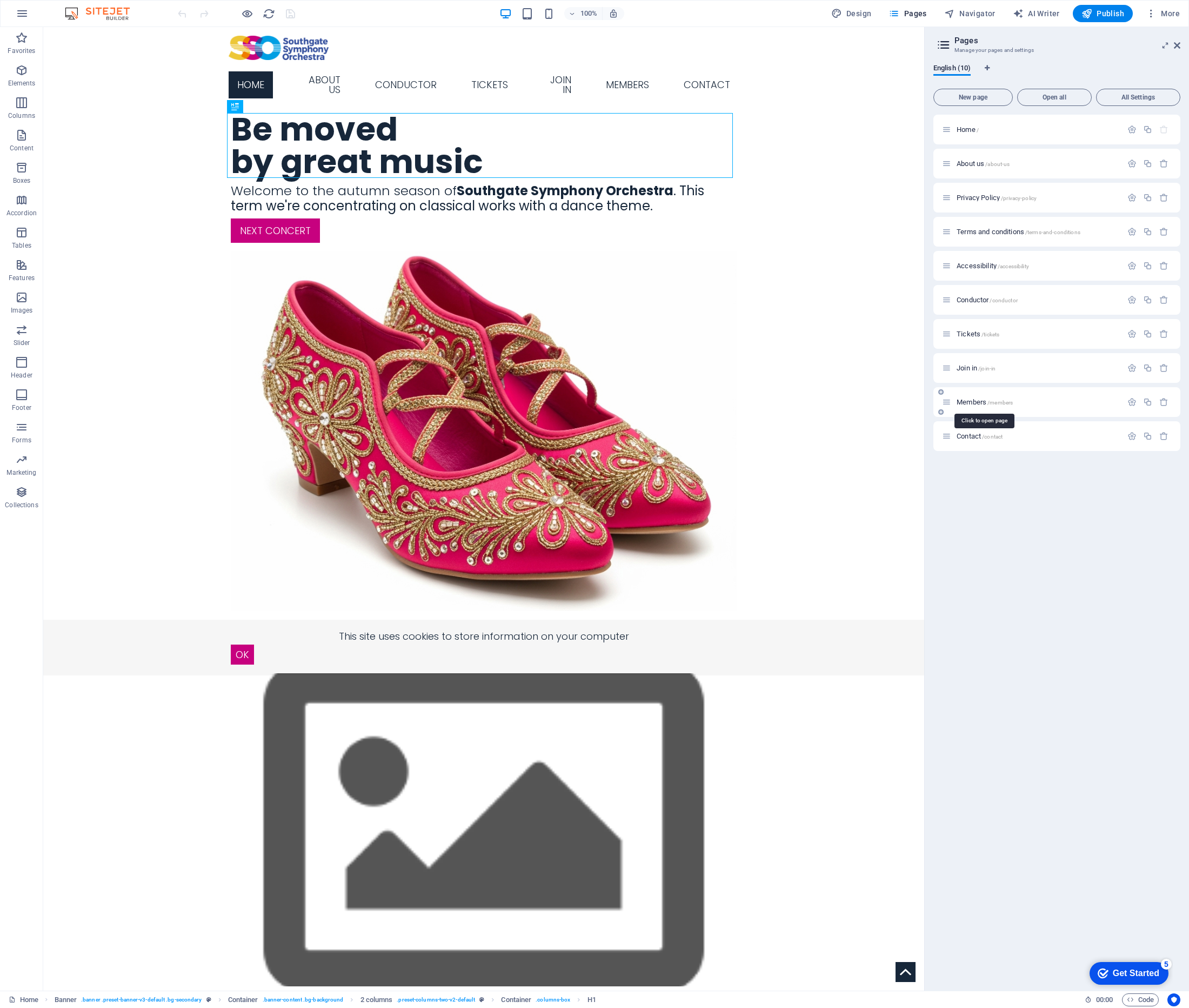
click at [979, 404] on span "Members /members" at bounding box center [985, 401] width 57 height 8
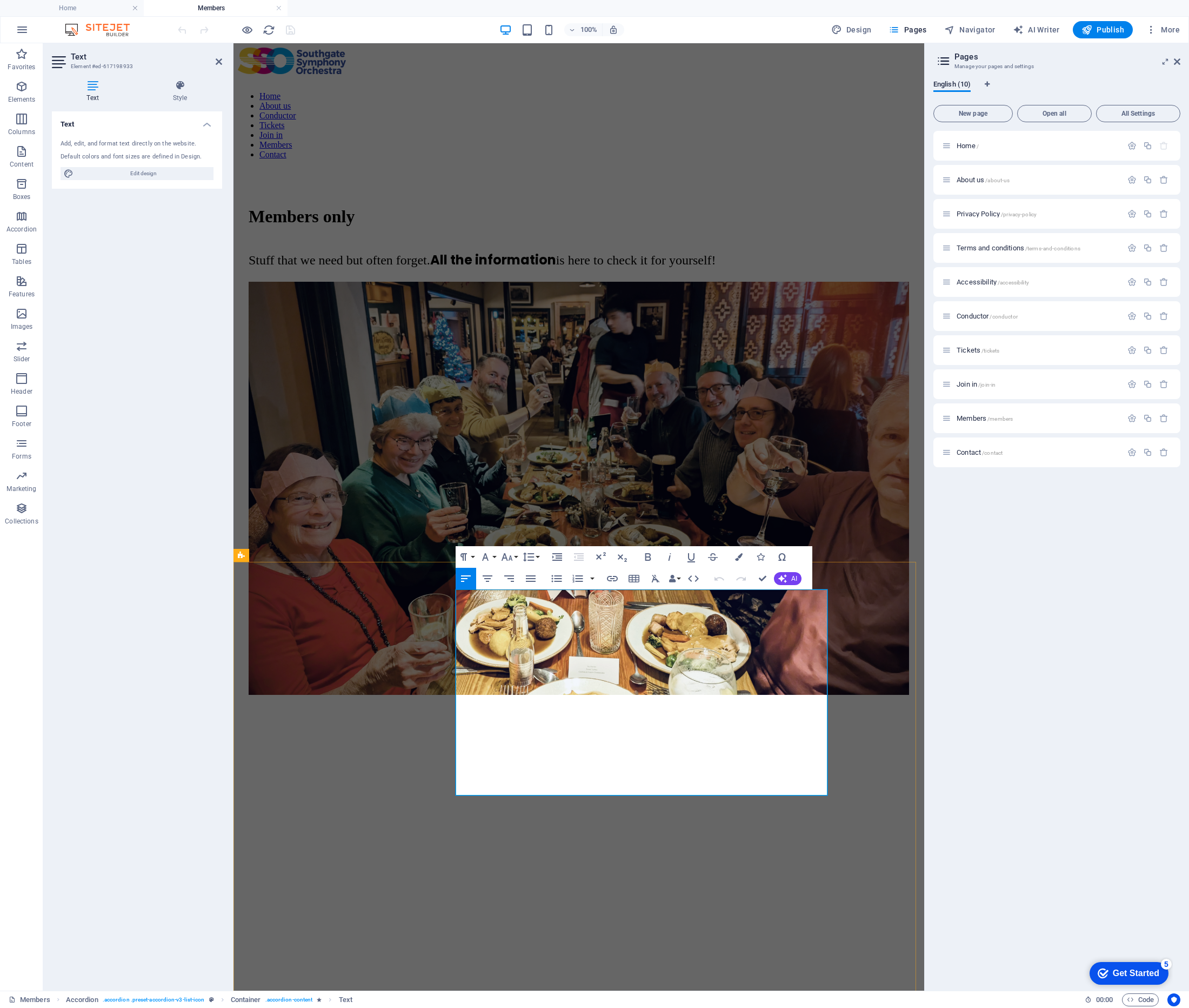
click at [494, 558] on button "Font Family" at bounding box center [487, 557] width 20 height 22
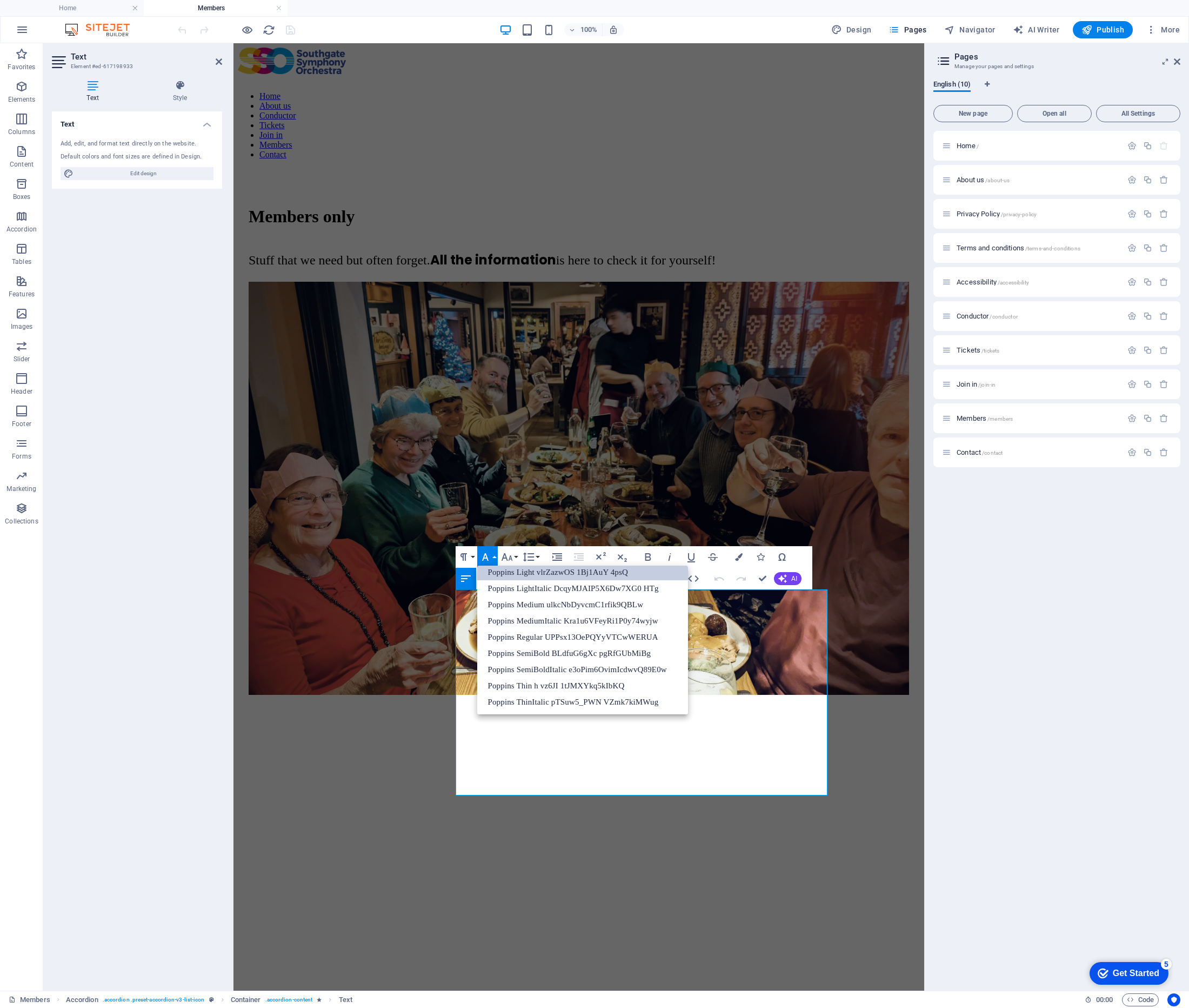
scroll to position [265, 0]
click at [504, 572] on link "Poppins Light vlrZazwOS 1Bj1AuY 4psQ" at bounding box center [583, 572] width 212 height 16
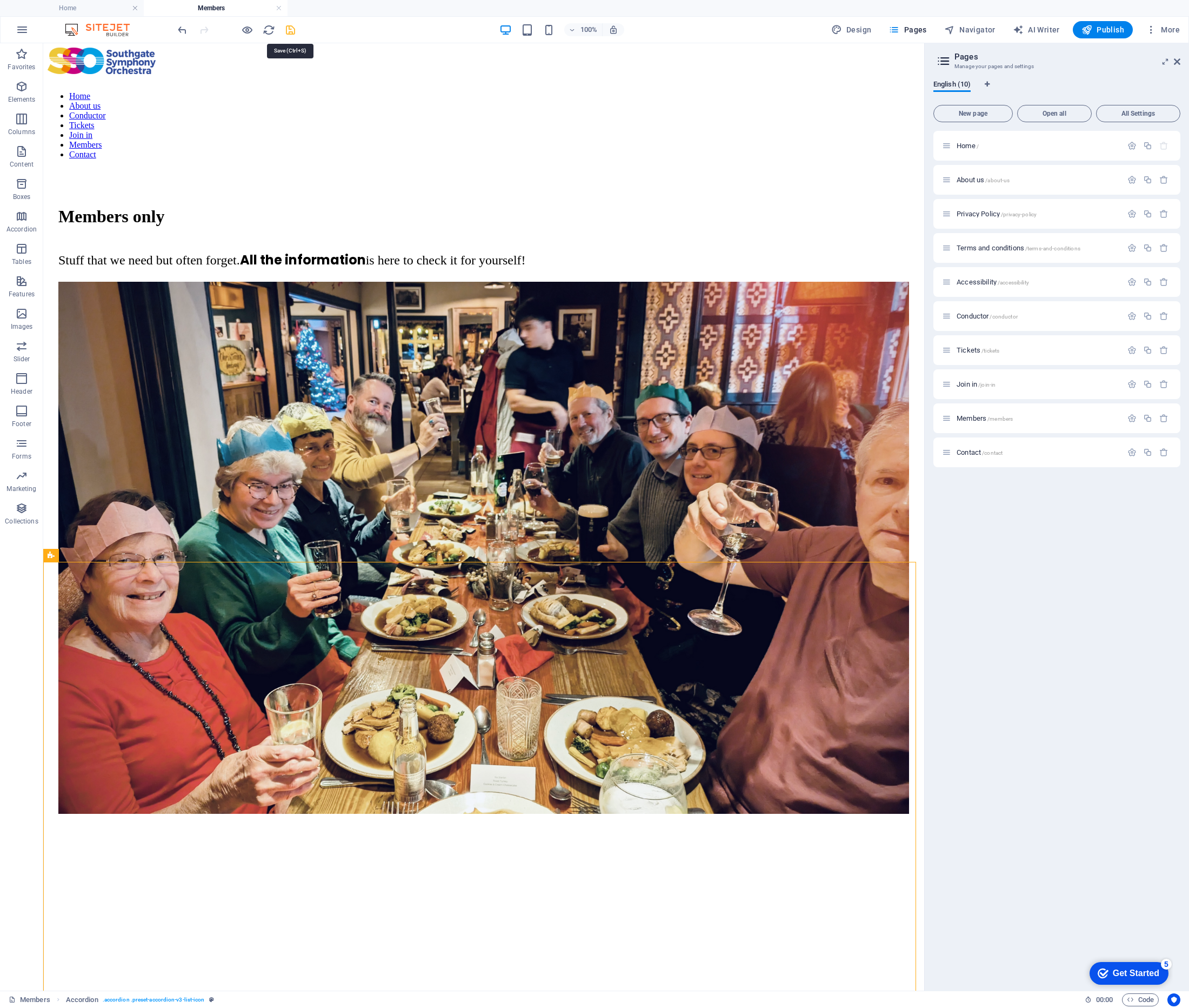
click at [288, 32] on icon "save" at bounding box center [290, 30] width 12 height 12
